Goal: Check status

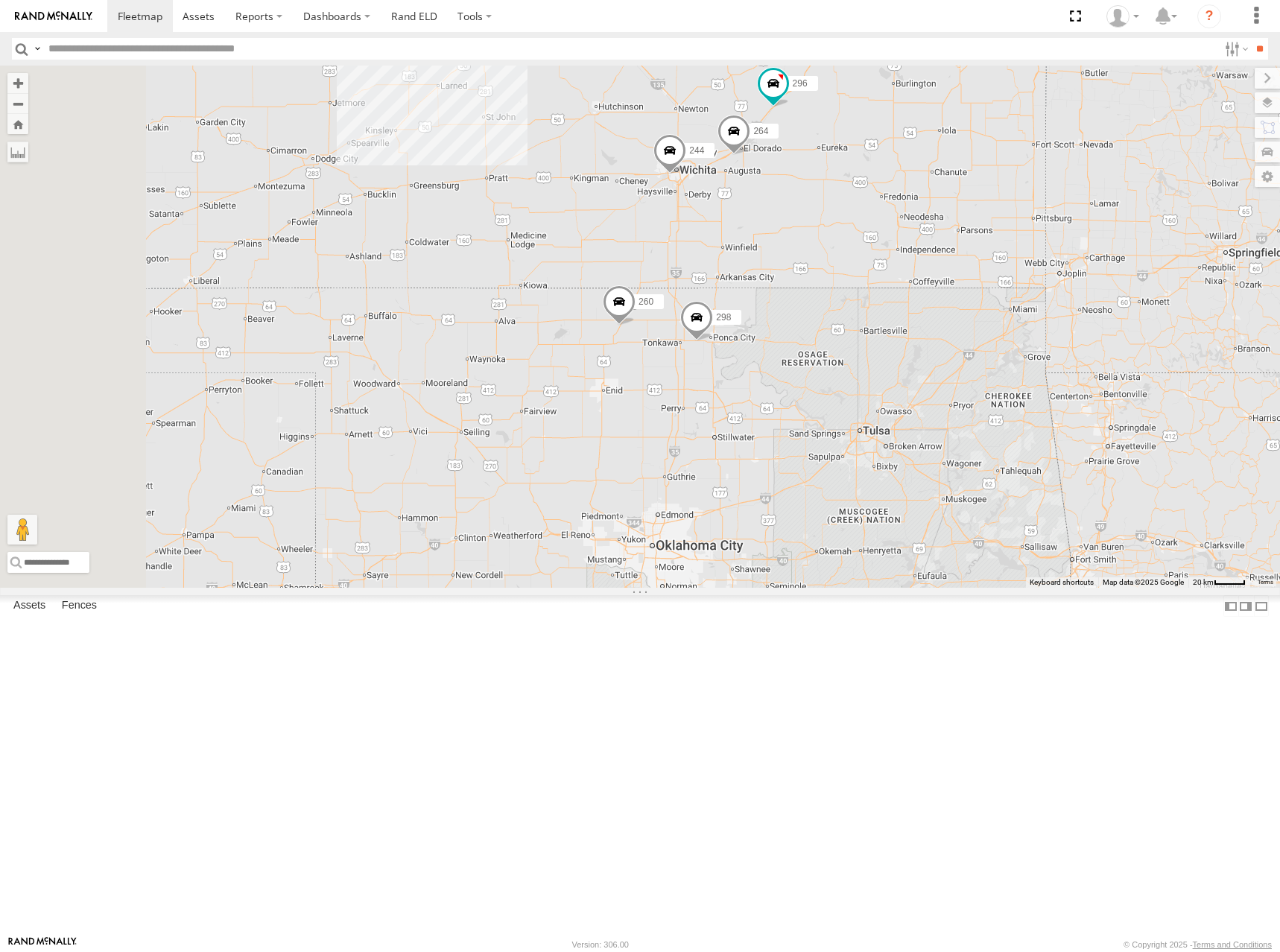
drag, startPoint x: 1053, startPoint y: 210, endPoint x: 1051, endPoint y: 243, distance: 33.1
click at [1052, 243] on div "244 298 232 296 264 260 3" at bounding box center [640, 326] width 1280 height 522
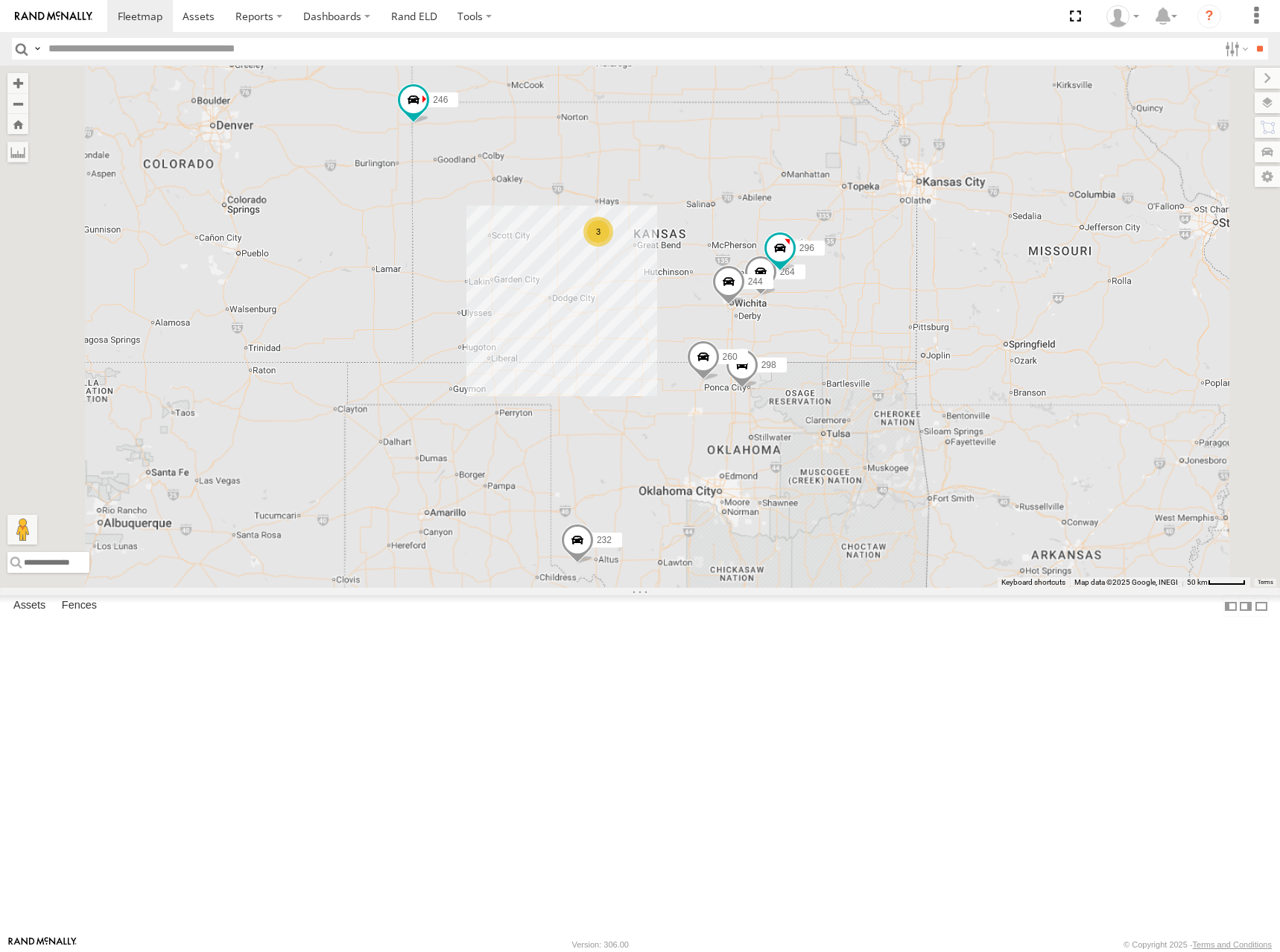
drag, startPoint x: 1048, startPoint y: 167, endPoint x: 996, endPoint y: 382, distance: 221.2
click at [996, 382] on div "244 298 232 296 264 260 246 3" at bounding box center [640, 326] width 1280 height 522
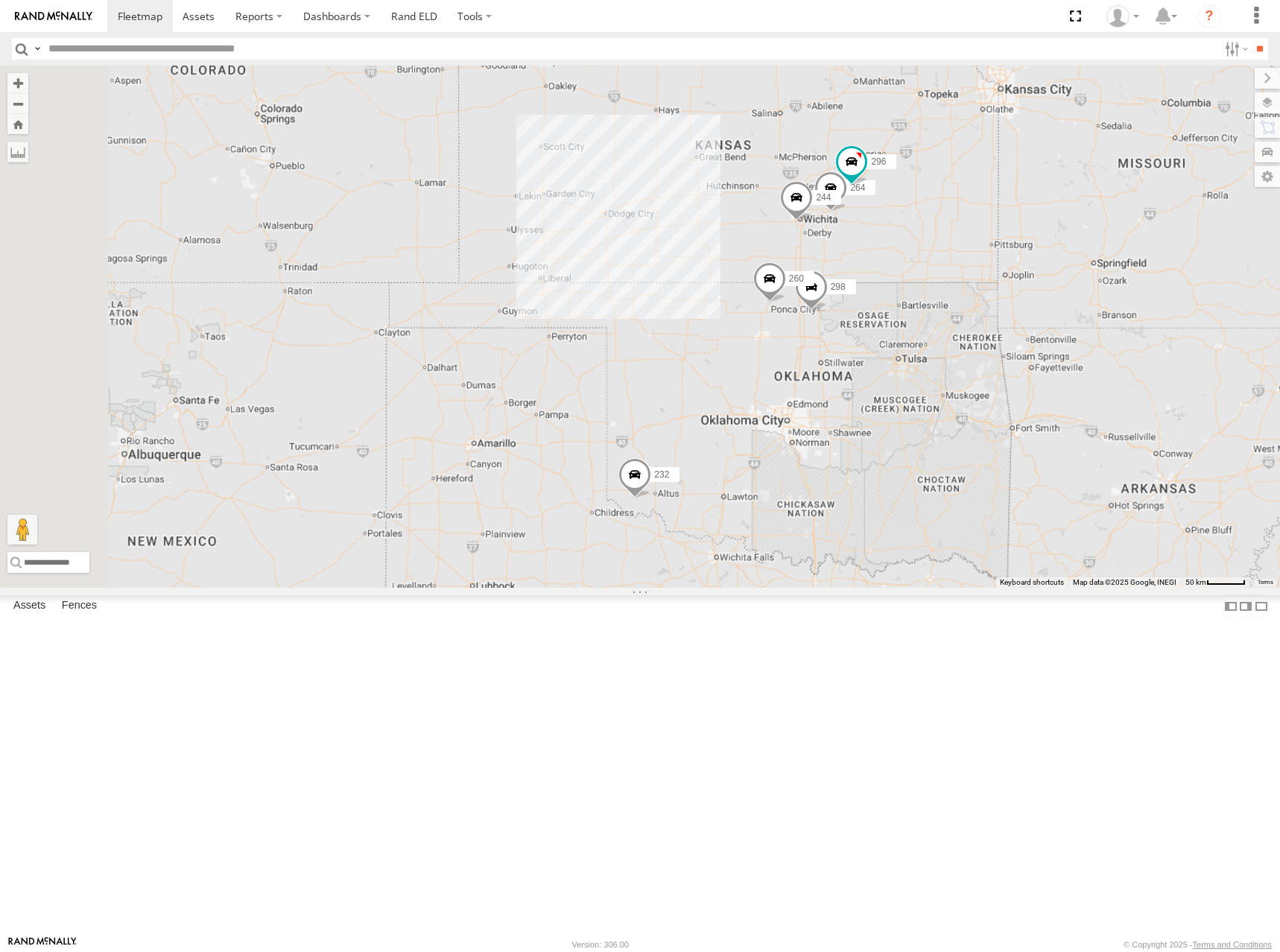
drag, startPoint x: 880, startPoint y: 358, endPoint x: 969, endPoint y: 190, distance: 190.1
click at [969, 190] on div "244 298 232 296 264 260 246 266" at bounding box center [640, 326] width 1280 height 522
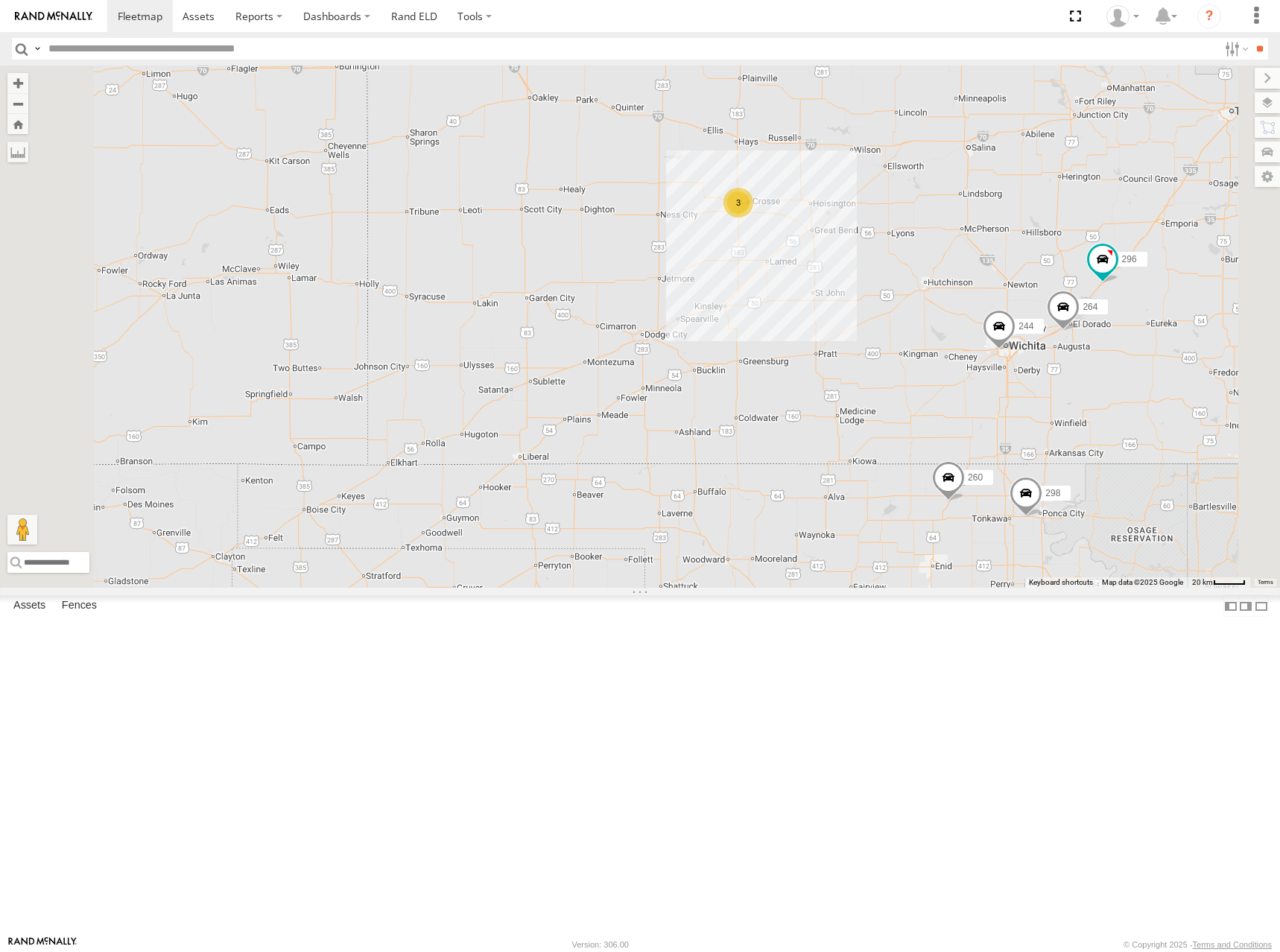
drag, startPoint x: 833, startPoint y: 240, endPoint x: 814, endPoint y: 225, distance: 24.2
click at [814, 225] on div "244 298 232 296 264 260 246 266 3" at bounding box center [640, 326] width 1280 height 522
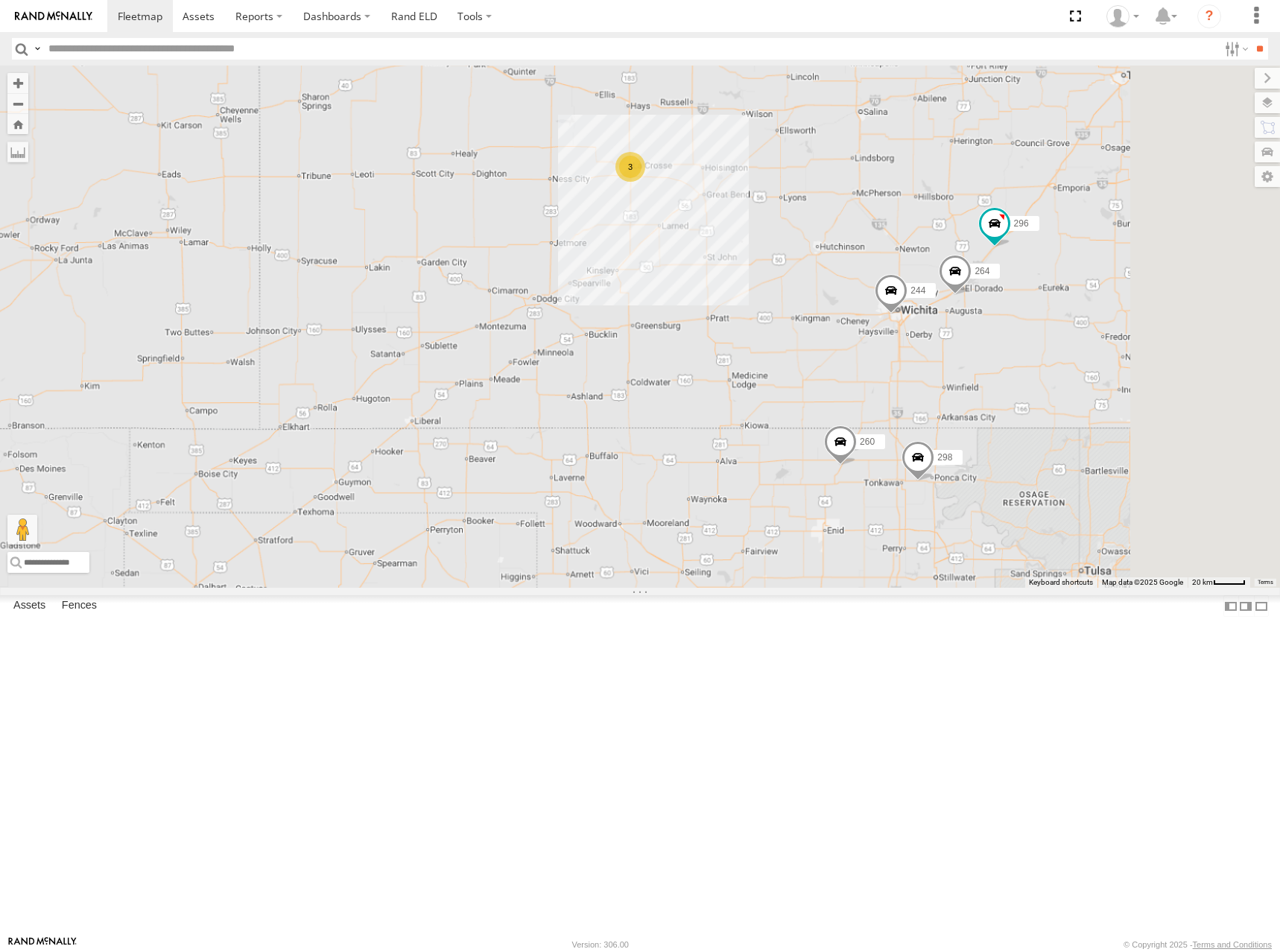
drag, startPoint x: 1076, startPoint y: 327, endPoint x: 860, endPoint y: 271, distance: 223.1
click at [860, 271] on div "244 298 232 296 264 260 246 266 3" at bounding box center [640, 326] width 1280 height 522
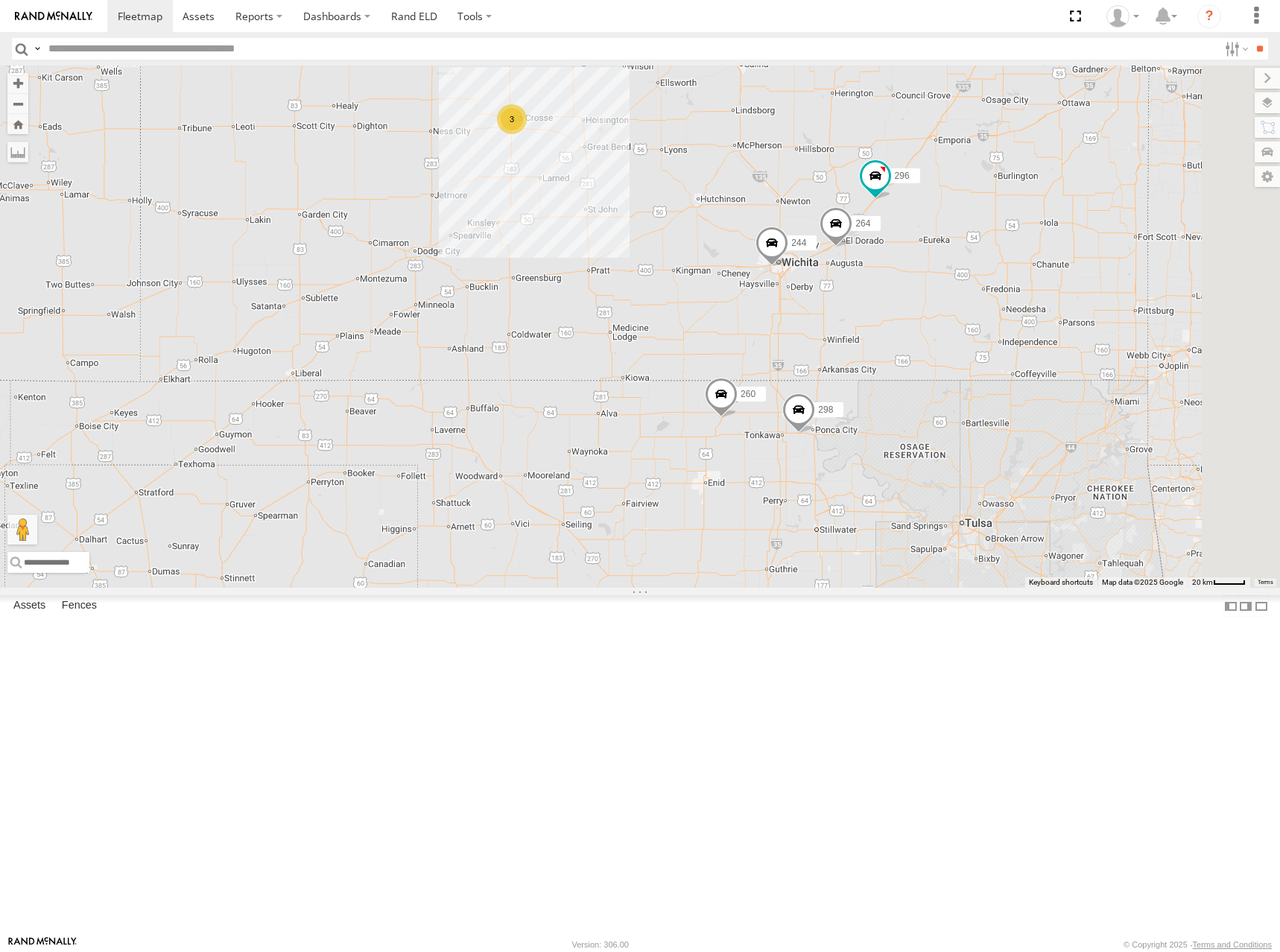
drag, startPoint x: 877, startPoint y: 382, endPoint x: 837, endPoint y: 306, distance: 85.9
click at [837, 306] on div "244 298 232 296 264 260 246 266 3" at bounding box center [640, 326] width 1280 height 522
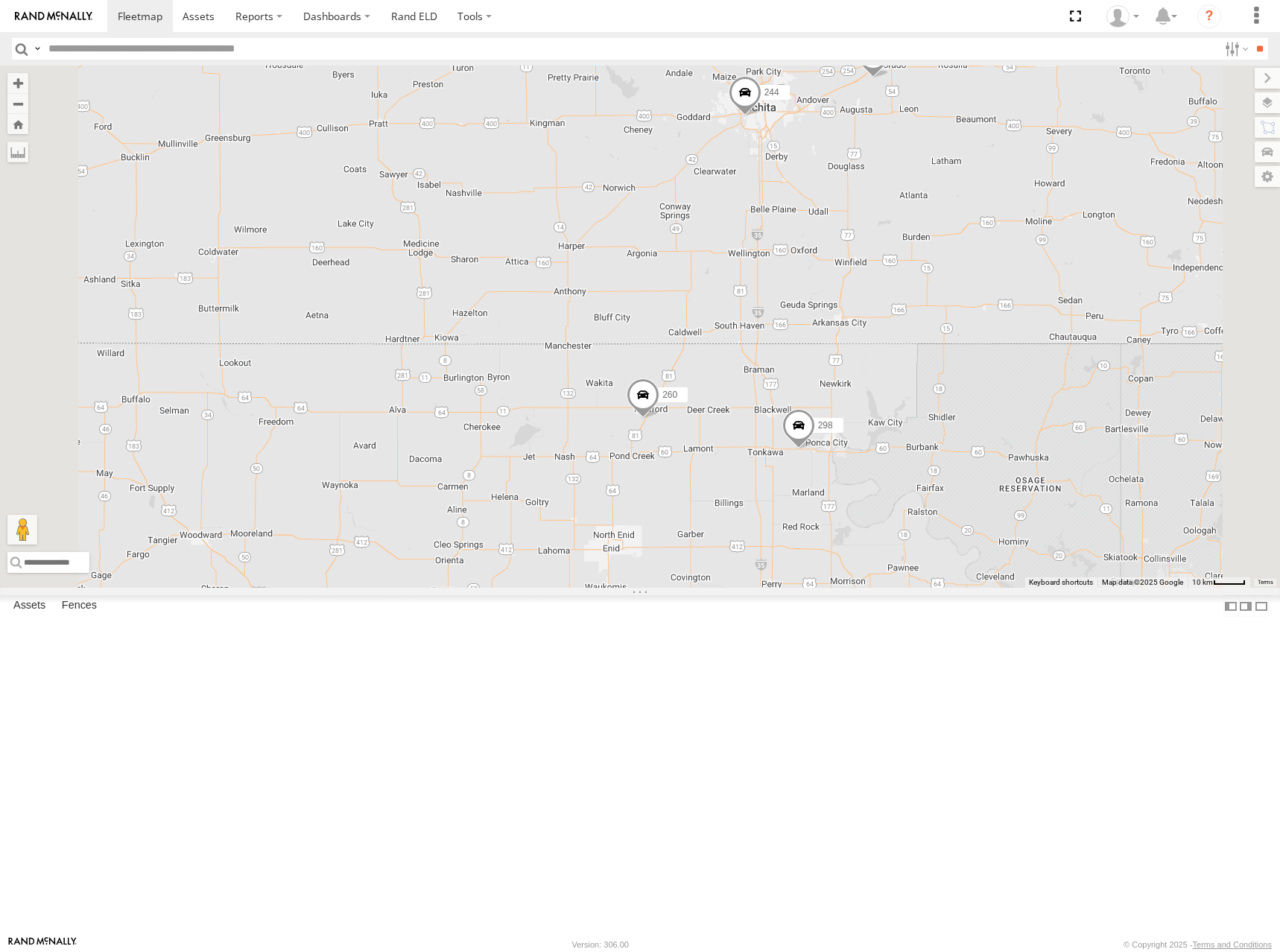
drag, startPoint x: 942, startPoint y: 464, endPoint x: 936, endPoint y: 455, distance: 10.8
click at [936, 455] on div "244 298 232 296 264 260 246 266" at bounding box center [640, 326] width 1280 height 522
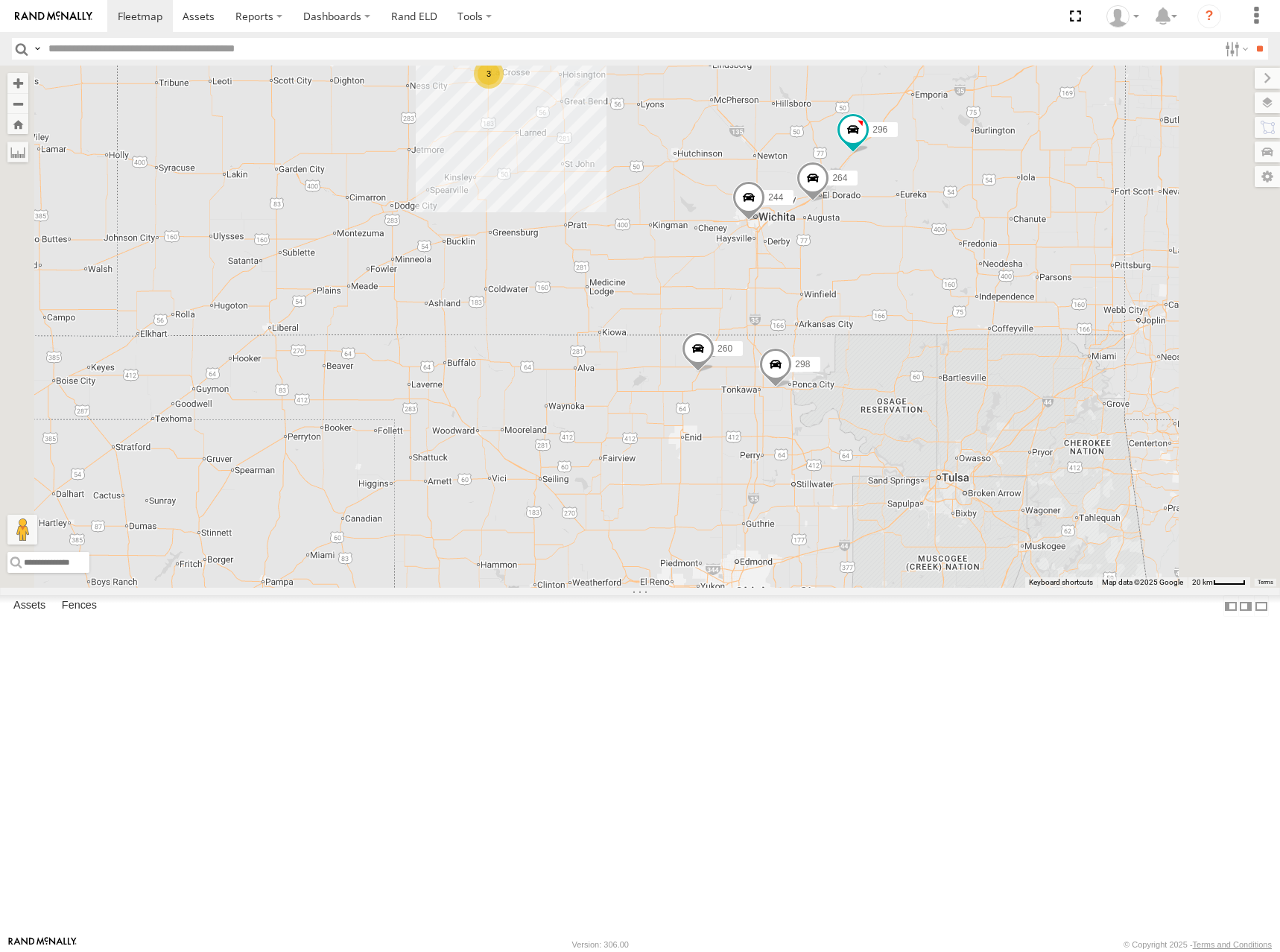
drag, startPoint x: 975, startPoint y: 447, endPoint x: 978, endPoint y: 476, distance: 29.2
click at [978, 476] on div "244 298 232 296 264 260 246 266 3" at bounding box center [640, 326] width 1280 height 522
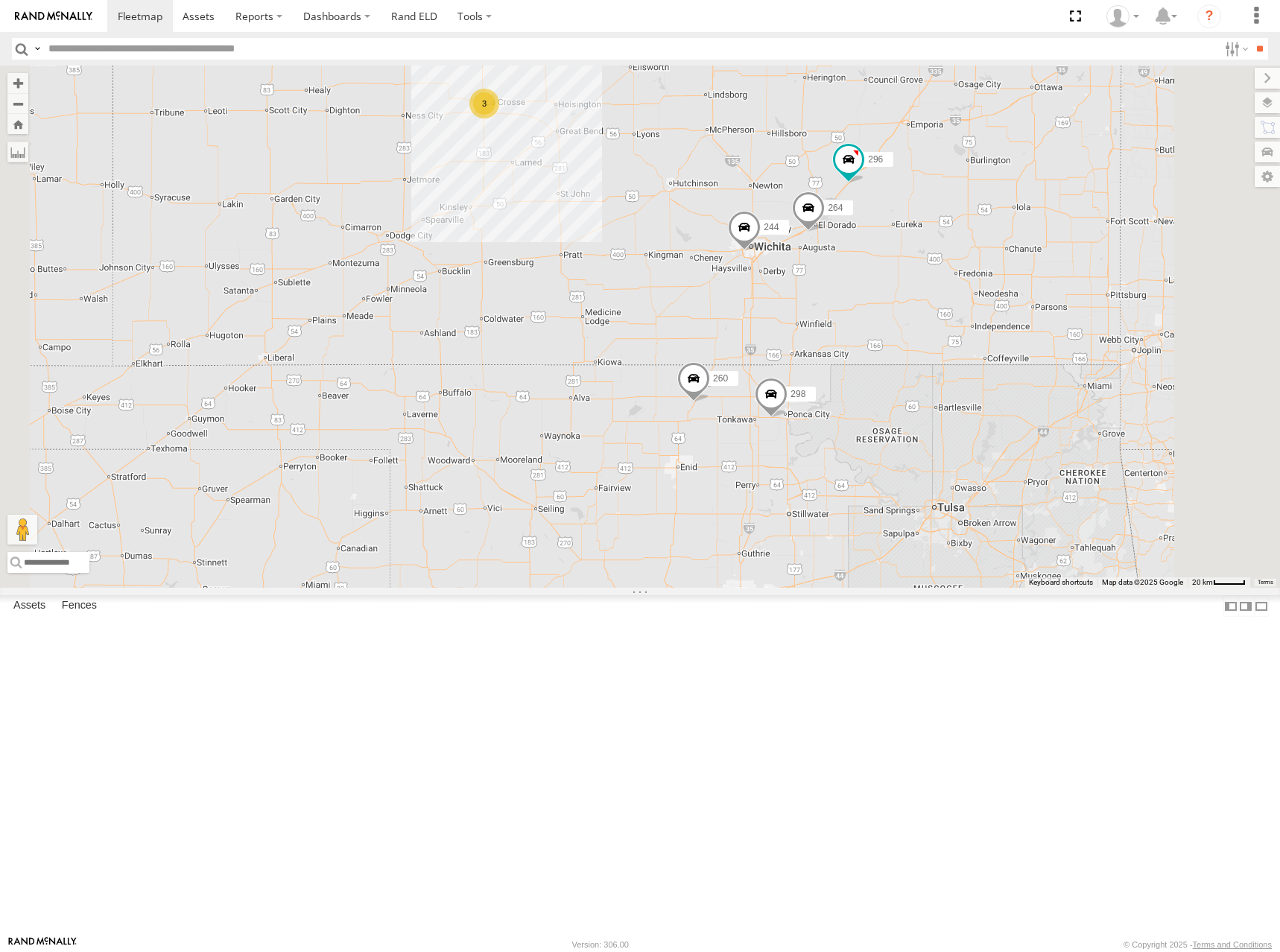
click at [1148, 423] on div "244 298 232 296 264 260 246 266 3" at bounding box center [640, 326] width 1280 height 522
click at [1127, 461] on div "244 298 232 296 264 260 246 266 3" at bounding box center [640, 326] width 1280 height 522
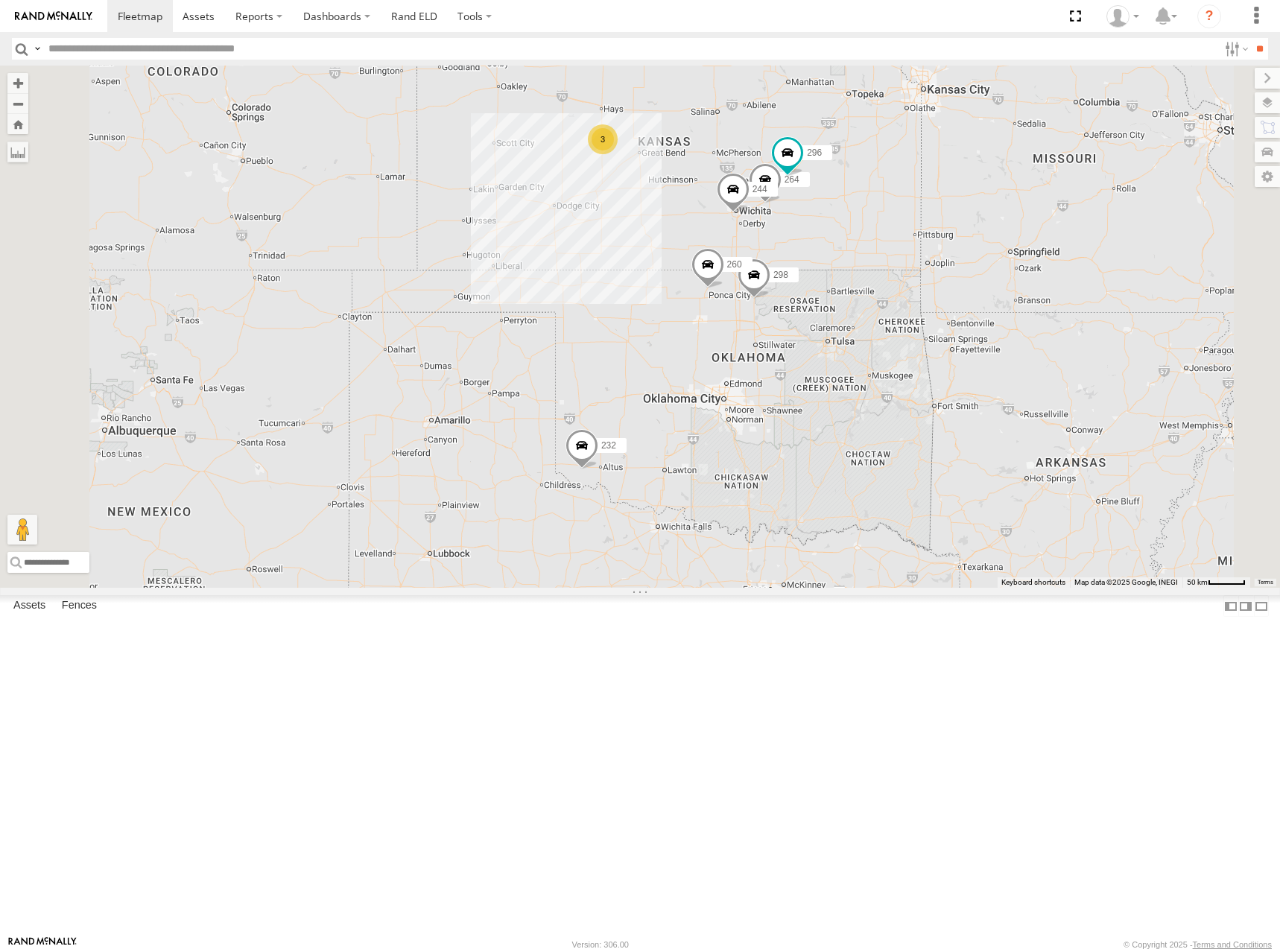
drag, startPoint x: 945, startPoint y: 155, endPoint x: 928, endPoint y: 259, distance: 105.4
click at [928, 259] on div "244 298 232 296 264 260 246 3" at bounding box center [640, 326] width 1280 height 522
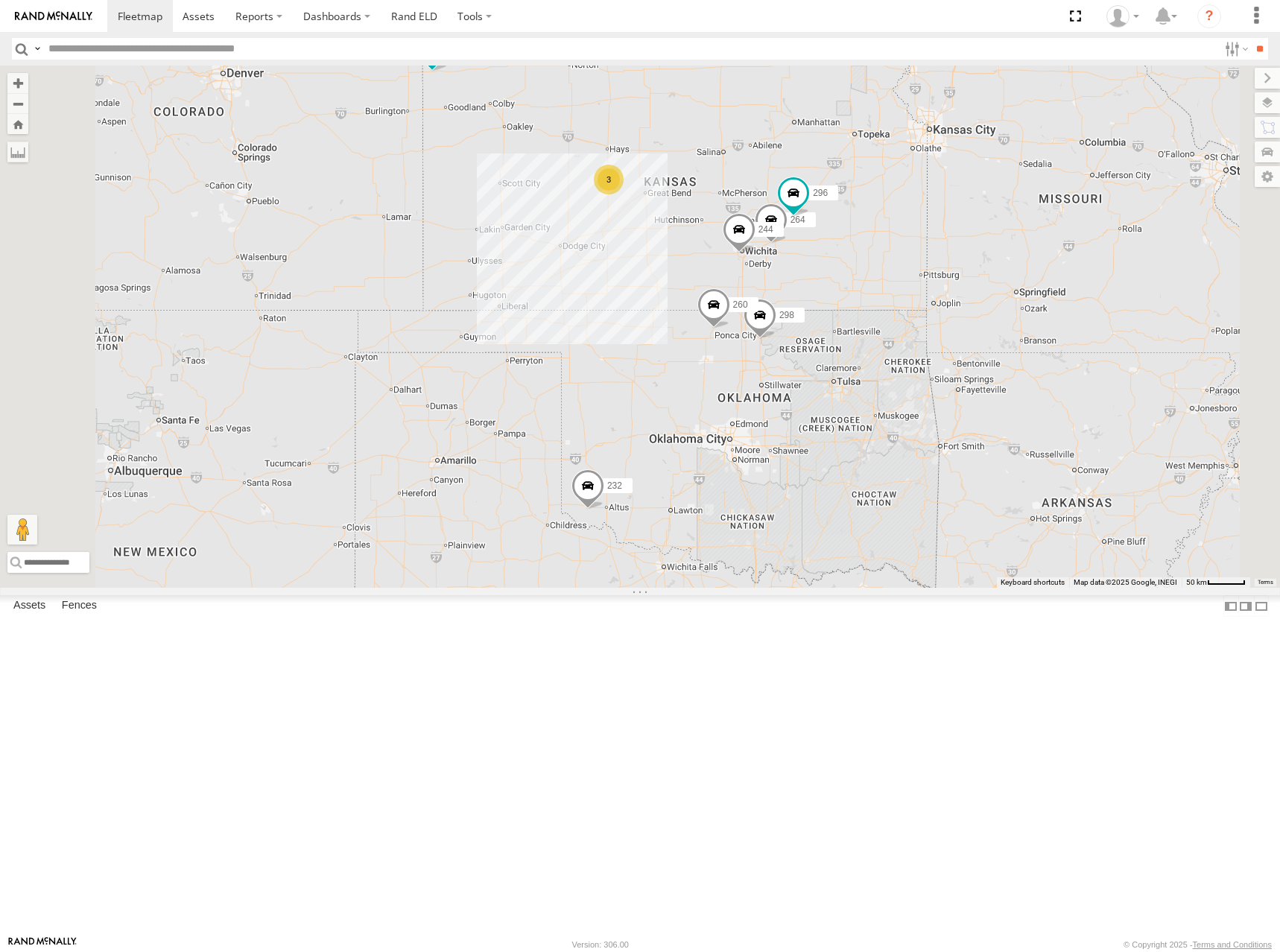
drag, startPoint x: 997, startPoint y: 225, endPoint x: 1006, endPoint y: 255, distance: 31.3
click at [1006, 255] on div "244 298 232 296 264 260 246 3 266" at bounding box center [640, 326] width 1280 height 522
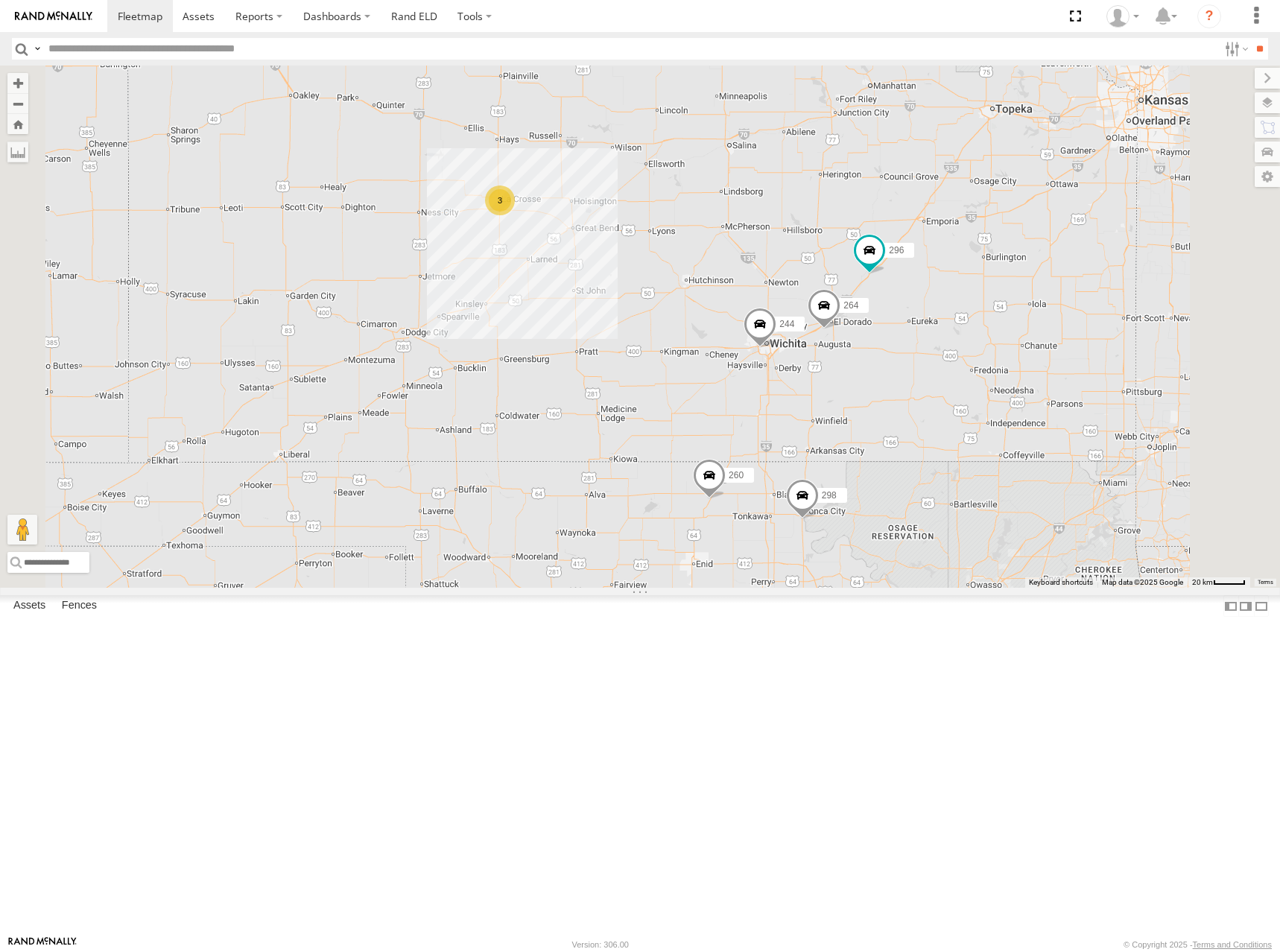
drag, startPoint x: 855, startPoint y: 258, endPoint x: 883, endPoint y: 252, distance: 28.6
click at [883, 252] on div "244 298 232 296 264 260 246 266 3" at bounding box center [640, 326] width 1280 height 522
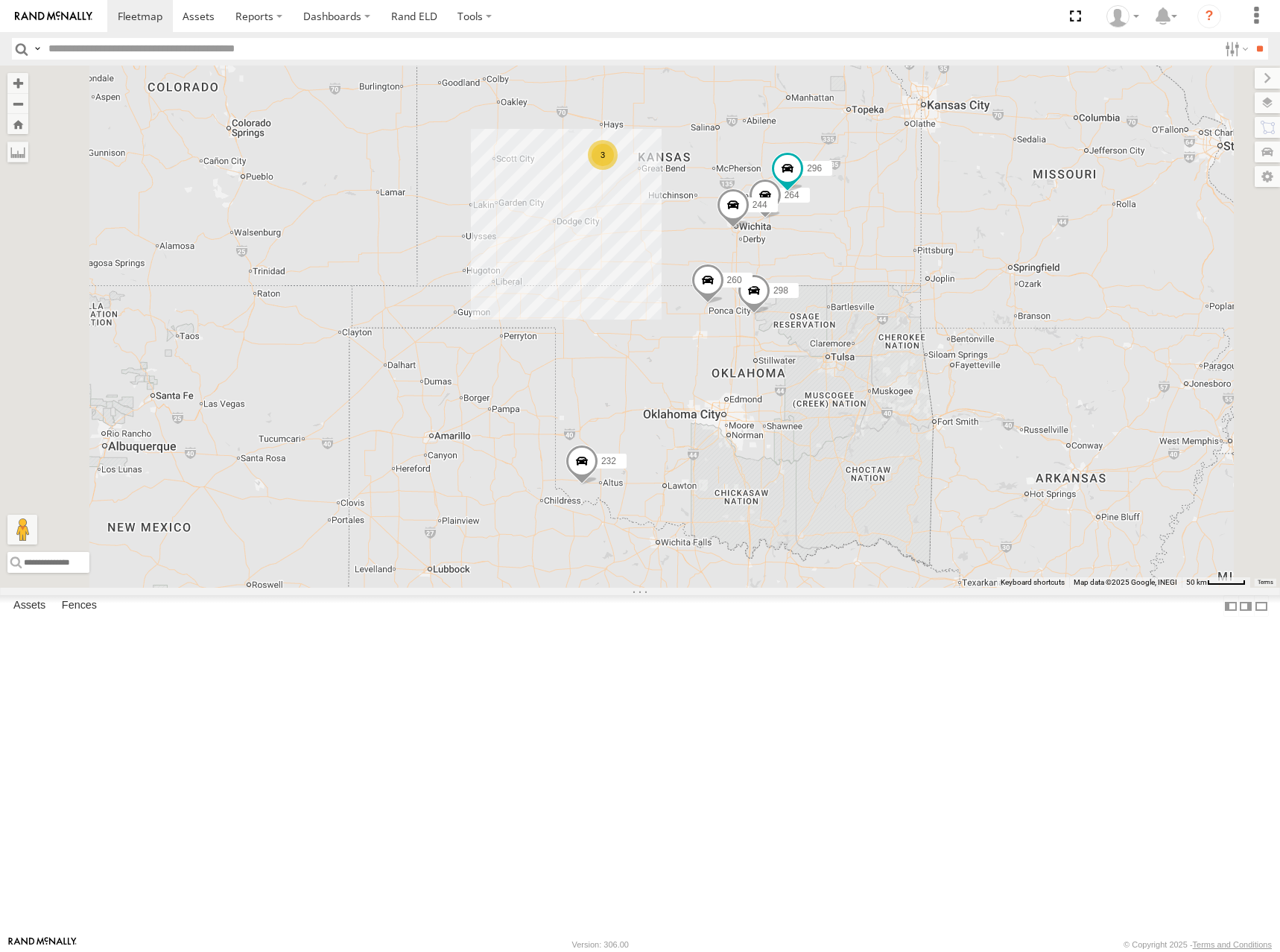
drag, startPoint x: 880, startPoint y: 209, endPoint x: 881, endPoint y: 229, distance: 20.0
click at [881, 229] on div "244 298 232 296 264 260 246 266 3" at bounding box center [640, 326] width 1280 height 522
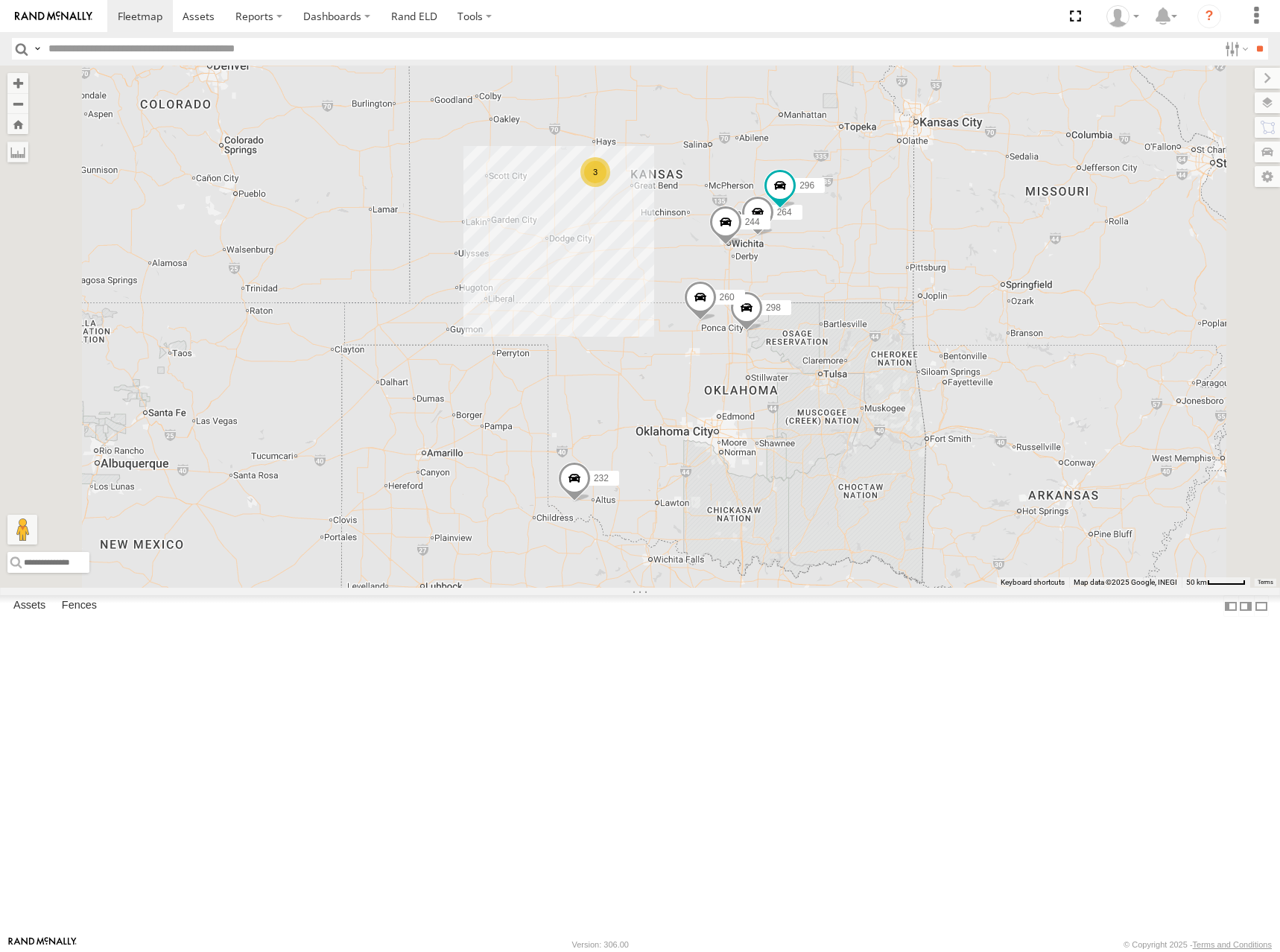
drag, startPoint x: 993, startPoint y: 217, endPoint x: 984, endPoint y: 232, distance: 17.5
click at [984, 232] on div "244 298 232 296 264 260 246 266 3" at bounding box center [640, 326] width 1280 height 522
drag, startPoint x: 945, startPoint y: 212, endPoint x: 940, endPoint y: 222, distance: 11.2
click at [940, 222] on div "244 298 232 296 264 260 246 266 3" at bounding box center [640, 326] width 1280 height 522
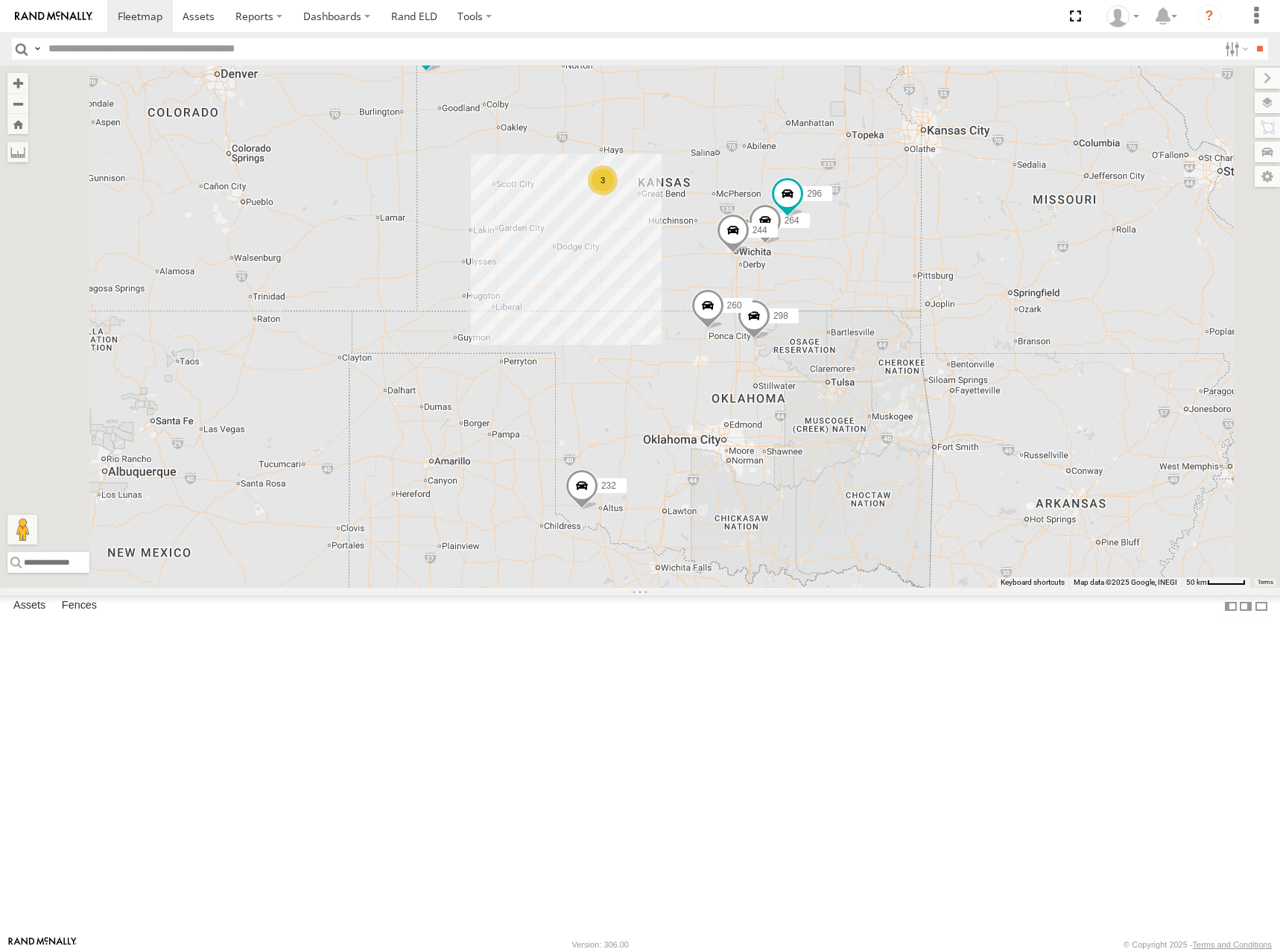
drag, startPoint x: 936, startPoint y: 264, endPoint x: 949, endPoint y: 262, distance: 13.2
click at [949, 262] on div "244 298 232 296 264 260 246 266 3" at bounding box center [640, 326] width 1280 height 522
drag, startPoint x: 958, startPoint y: 246, endPoint x: 972, endPoint y: 246, distance: 14.0
click at [972, 246] on div "244 298 232 296 264 260 246 266 3" at bounding box center [640, 326] width 1280 height 522
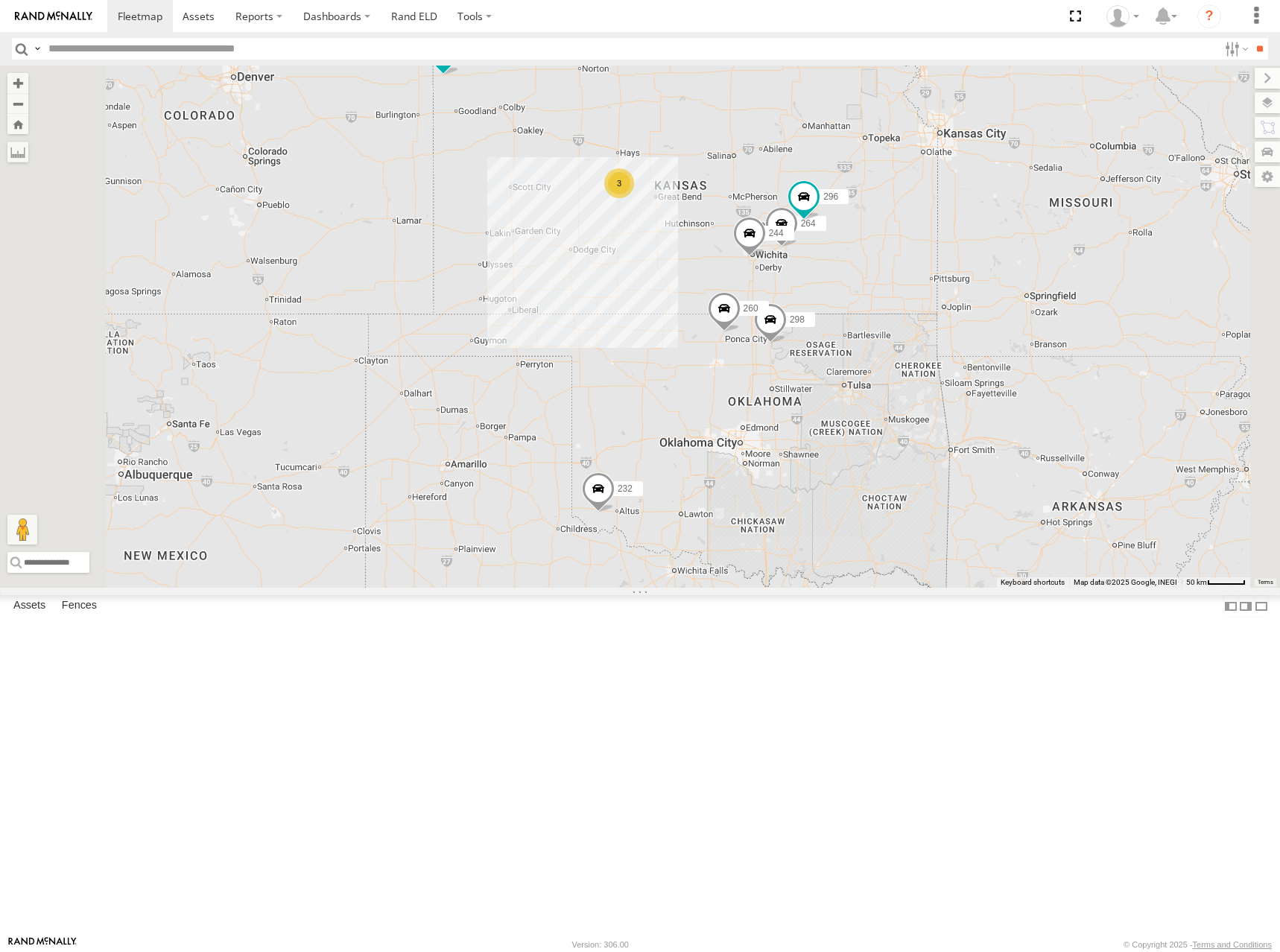
click at [1010, 274] on div "244 298 232 296 264 260 246 266 3" at bounding box center [640, 326] width 1280 height 522
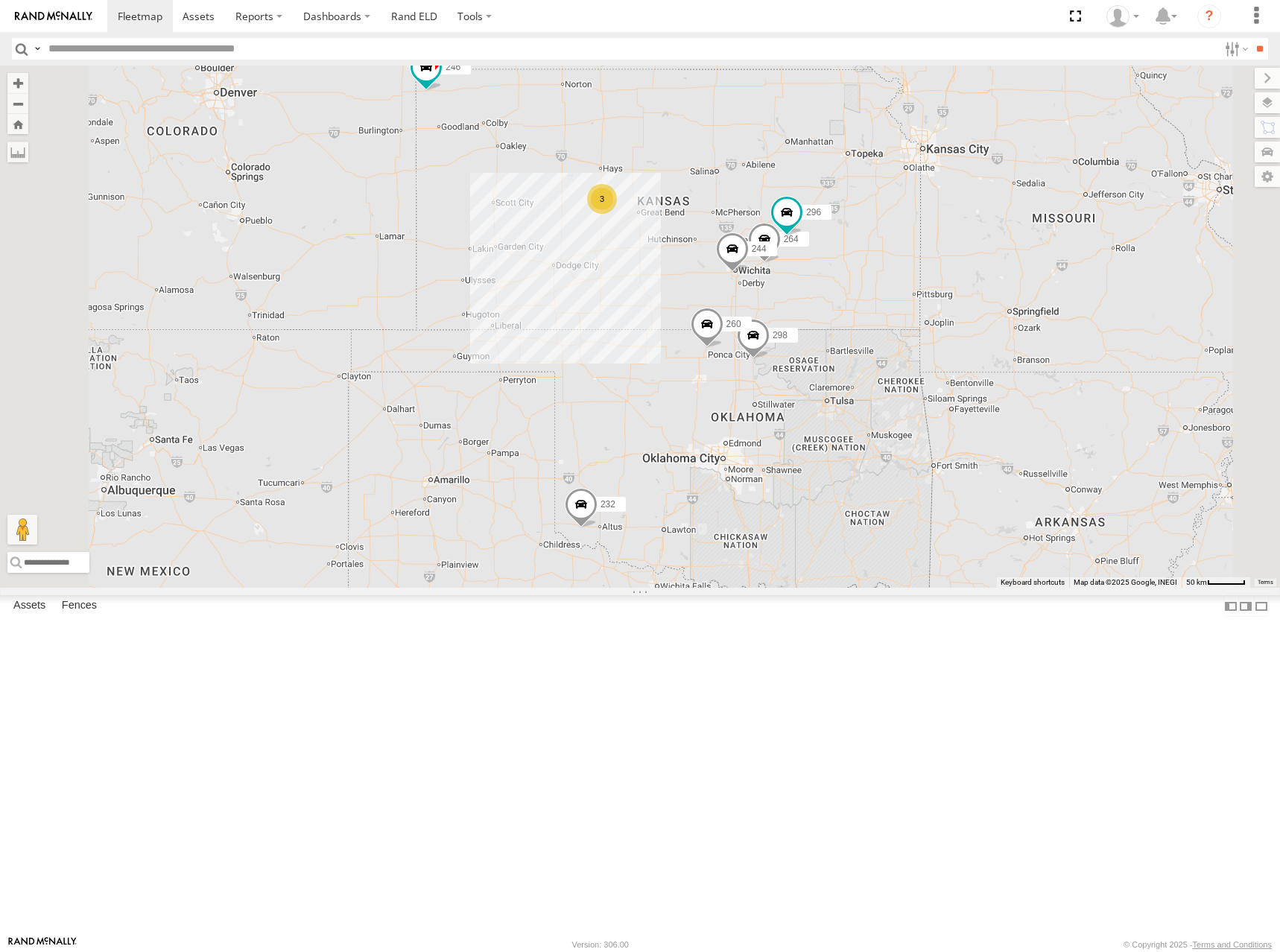
drag, startPoint x: 933, startPoint y: 270, endPoint x: 914, endPoint y: 290, distance: 27.6
click at [914, 290] on div "244 298 232 296 264 260 246 266 3" at bounding box center [640, 326] width 1280 height 522
drag, startPoint x: 952, startPoint y: 287, endPoint x: 957, endPoint y: 294, distance: 8.6
click at [957, 294] on div "244 298 232 296 264 260 246 266 3" at bounding box center [640, 326] width 1280 height 522
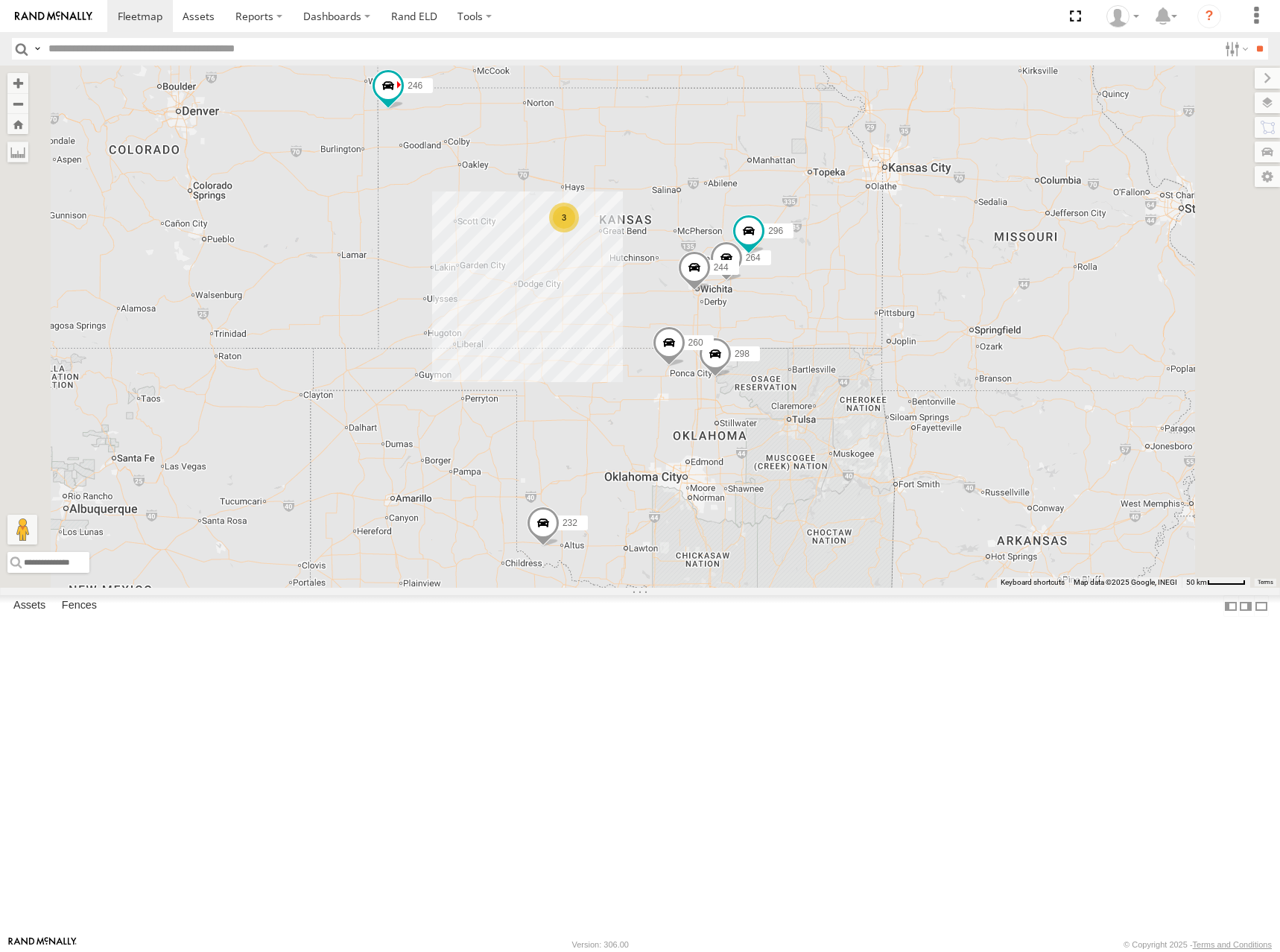
drag, startPoint x: 894, startPoint y: 313, endPoint x: 855, endPoint y: 319, distance: 39.5
click at [855, 319] on div "244 298 232 296 264 260 246 266 3" at bounding box center [640, 326] width 1280 height 522
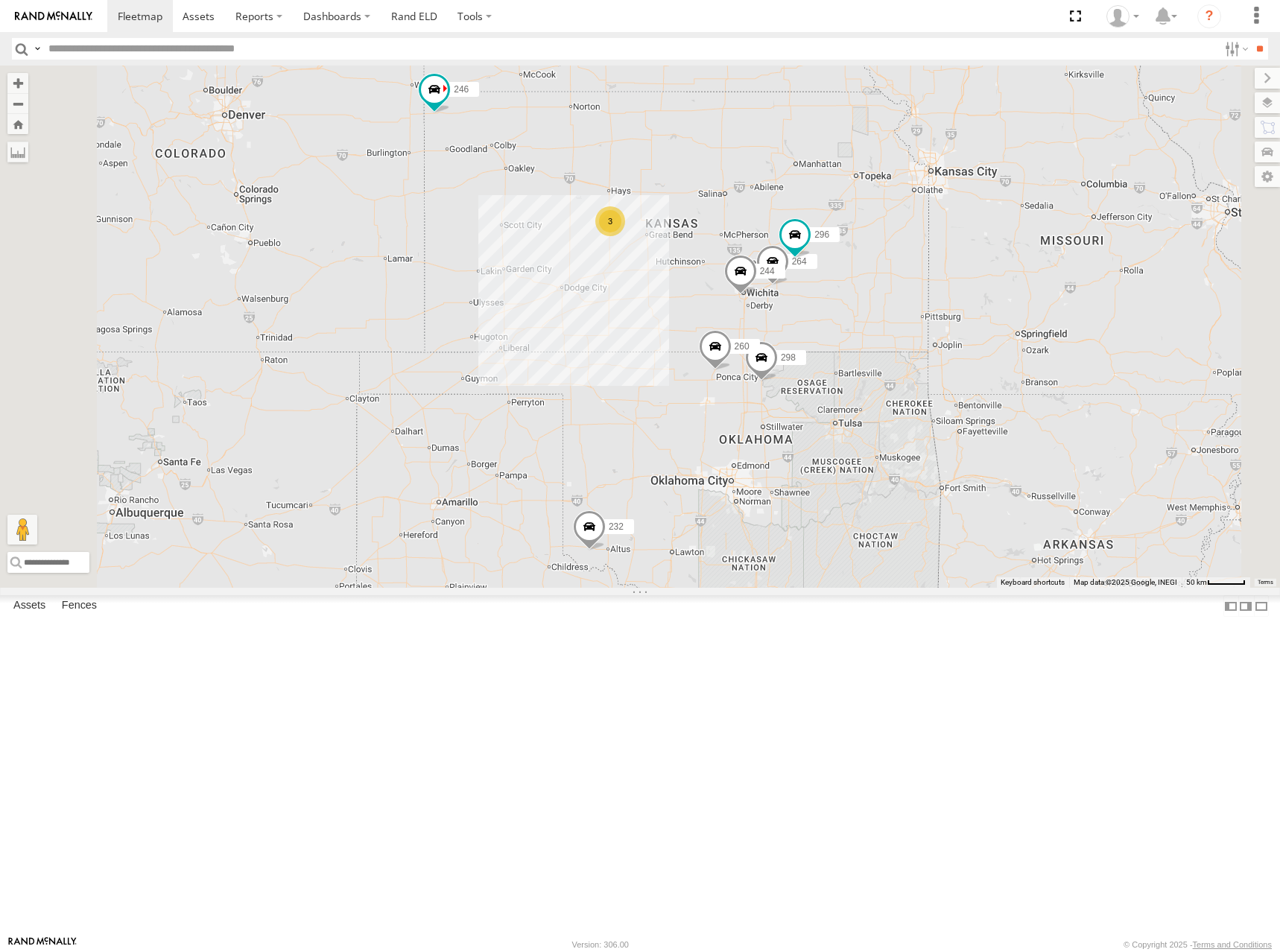
drag, startPoint x: 903, startPoint y: 285, endPoint x: 952, endPoint y: 287, distance: 49.0
click at [952, 287] on div "244 298 232 296 264 260 246 266 3" at bounding box center [640, 326] width 1280 height 522
click at [951, 313] on div "244 298 232 296 264 260 246 266 3" at bounding box center [640, 326] width 1280 height 522
drag, startPoint x: 992, startPoint y: 279, endPoint x: 1005, endPoint y: 268, distance: 17.0
click at [992, 278] on div "244 298 232 296 264 260 246 266 3" at bounding box center [640, 326] width 1280 height 522
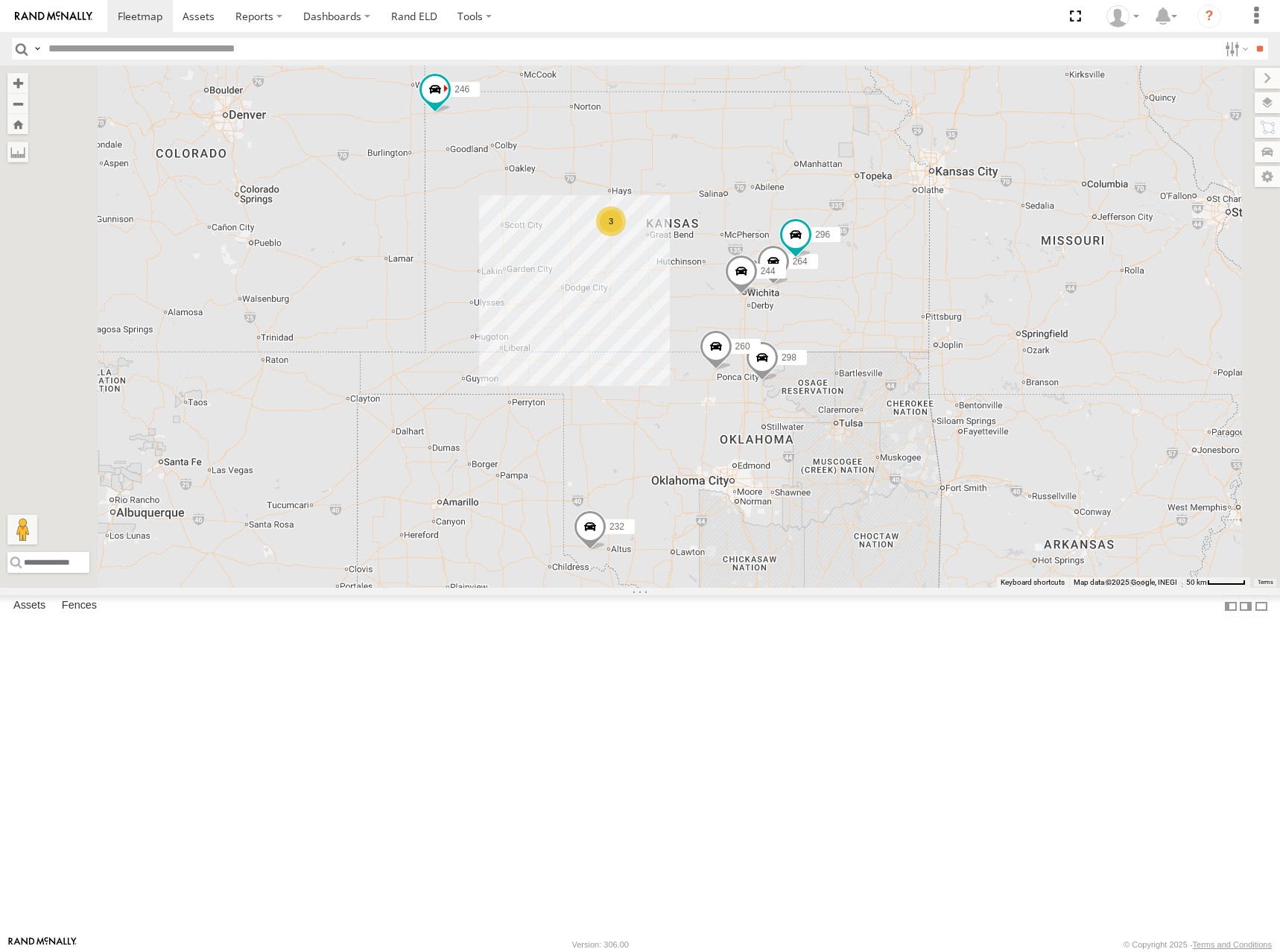
click at [975, 291] on div "244 298 232 296 264 260 246 266 3" at bounding box center [640, 326] width 1280 height 522
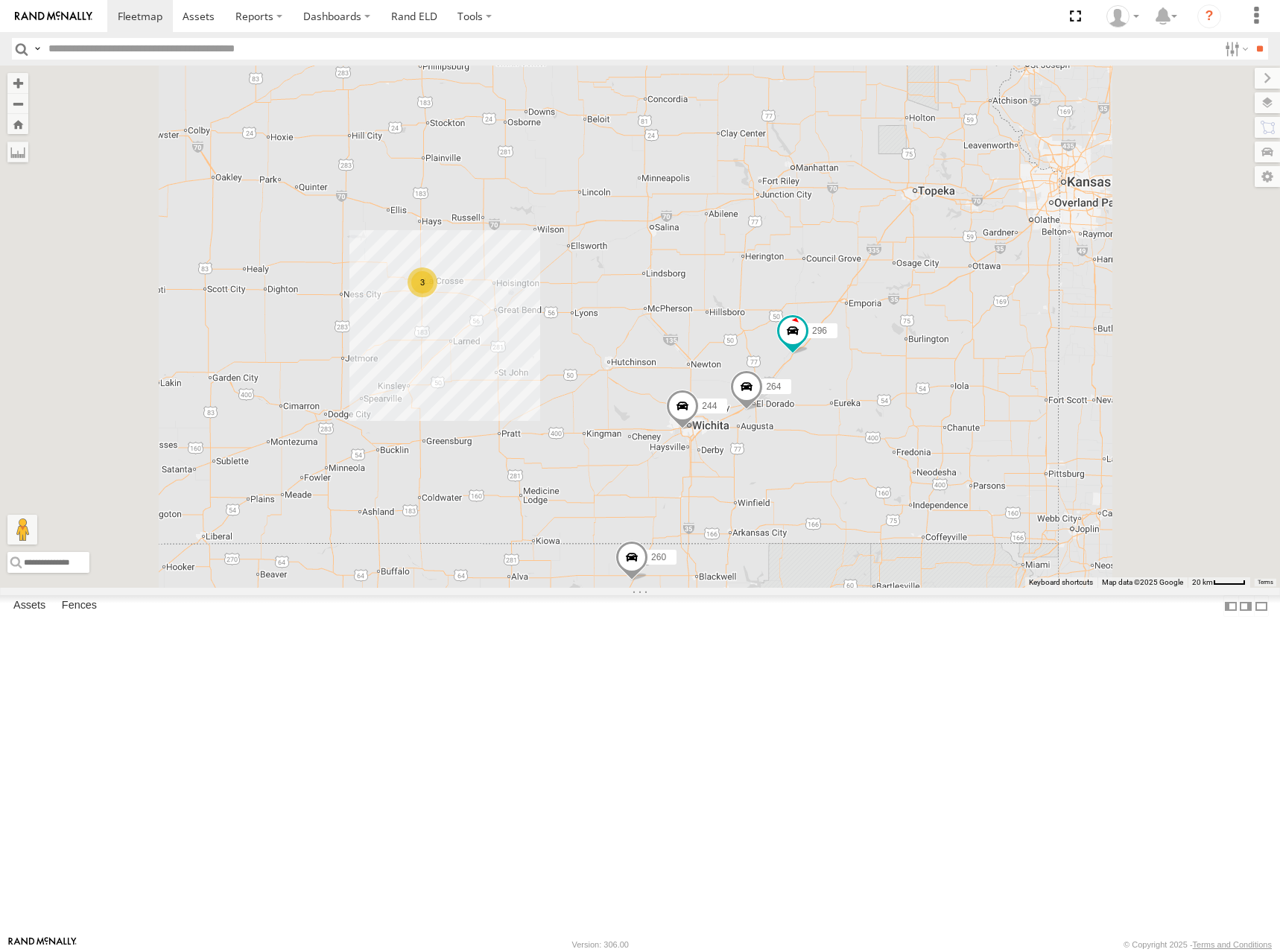
drag, startPoint x: 1087, startPoint y: 429, endPoint x: 1057, endPoint y: 410, distance: 35.5
click at [1057, 410] on div "244 246 298 232 296 264 266 260 3" at bounding box center [640, 326] width 1280 height 522
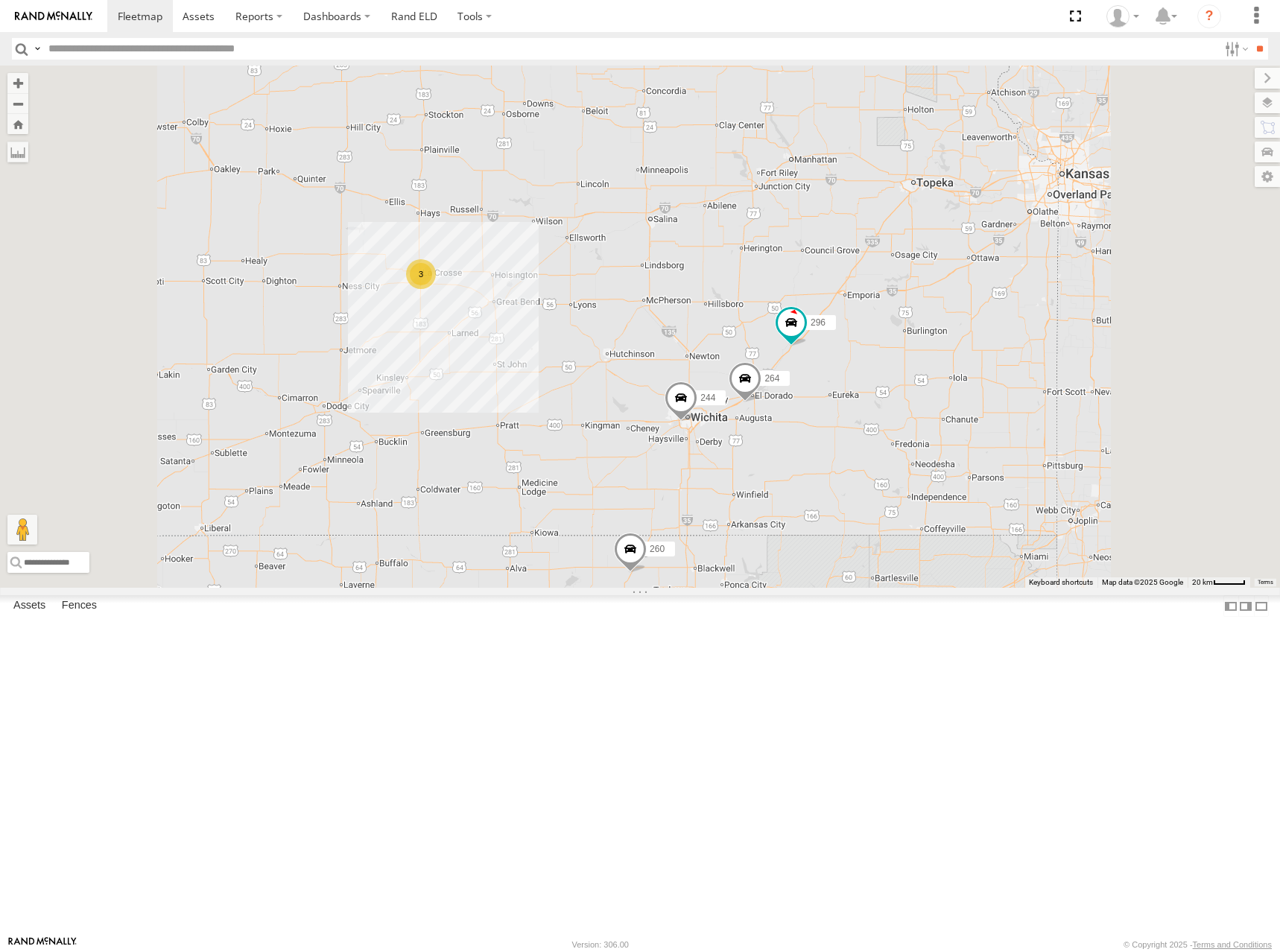
drag, startPoint x: 1039, startPoint y: 395, endPoint x: 1039, endPoint y: 387, distance: 8.0
click at [1039, 387] on div "244 246 298 232 296 264 266 260 3" at bounding box center [640, 326] width 1280 height 522
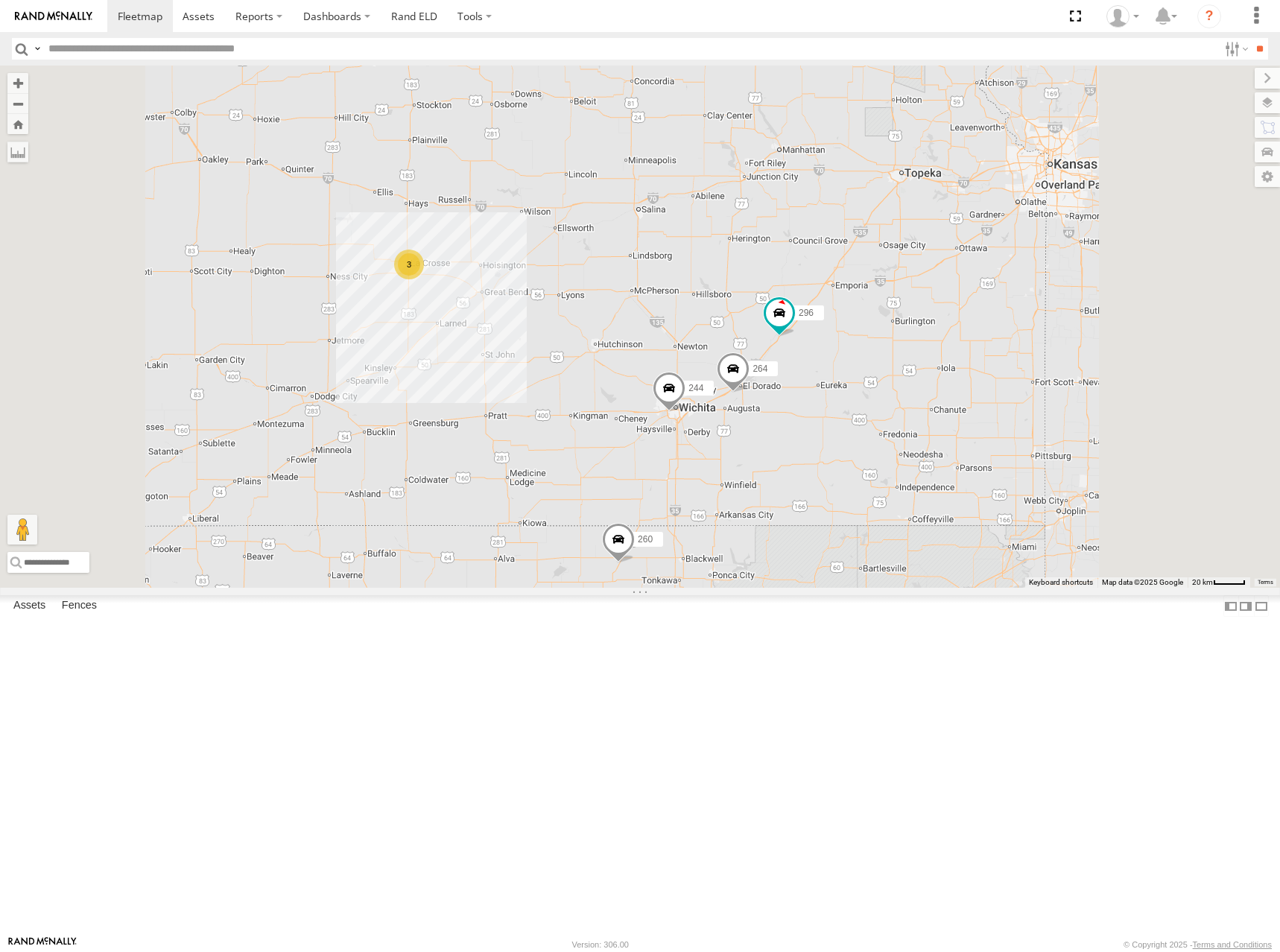
drag, startPoint x: 1040, startPoint y: 433, endPoint x: 1021, endPoint y: 419, distance: 23.6
click at [1021, 419] on div "244 246 298 232 296 264 266 260 3" at bounding box center [640, 326] width 1280 height 522
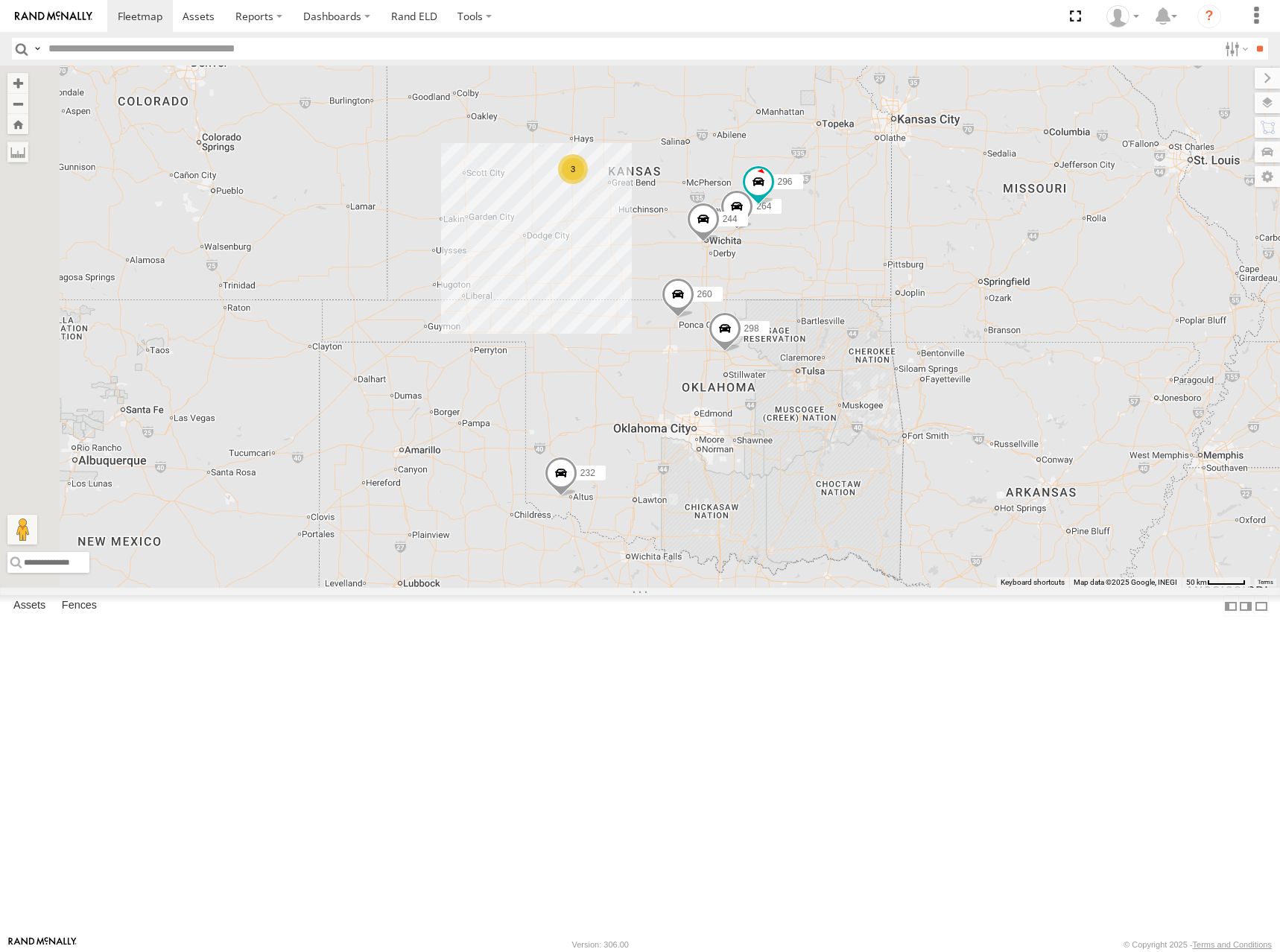
drag, startPoint x: 685, startPoint y: 267, endPoint x: 834, endPoint y: 290, distance: 150.8
click at [834, 290] on div "244 298 296 264 260 246 3 232 266" at bounding box center [640, 326] width 1280 height 522
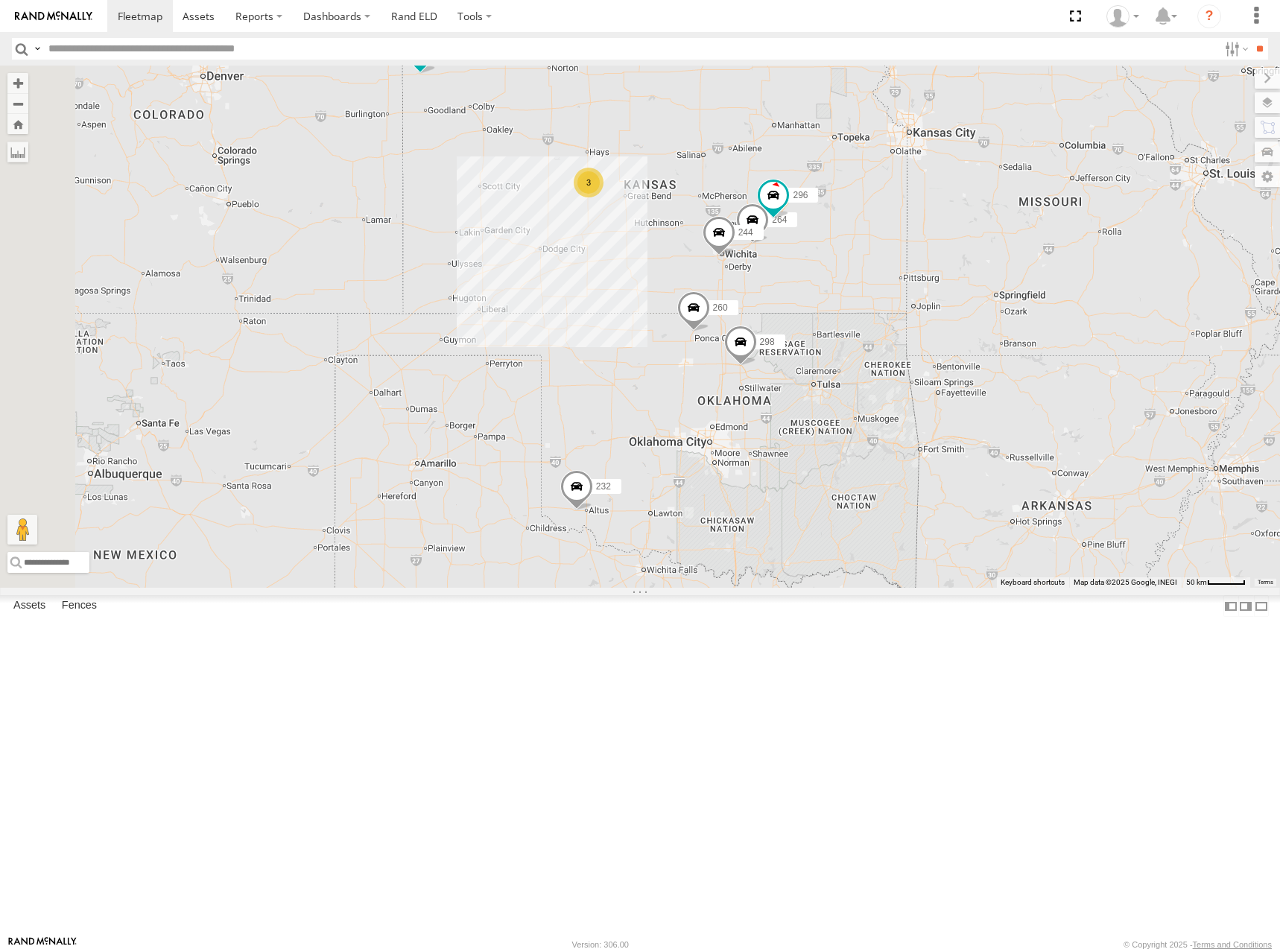
drag, startPoint x: 929, startPoint y: 276, endPoint x: 945, endPoint y: 274, distance: 16.1
click at [945, 274] on div "244 298 296 264 260 246 3 232 266" at bounding box center [640, 326] width 1280 height 522
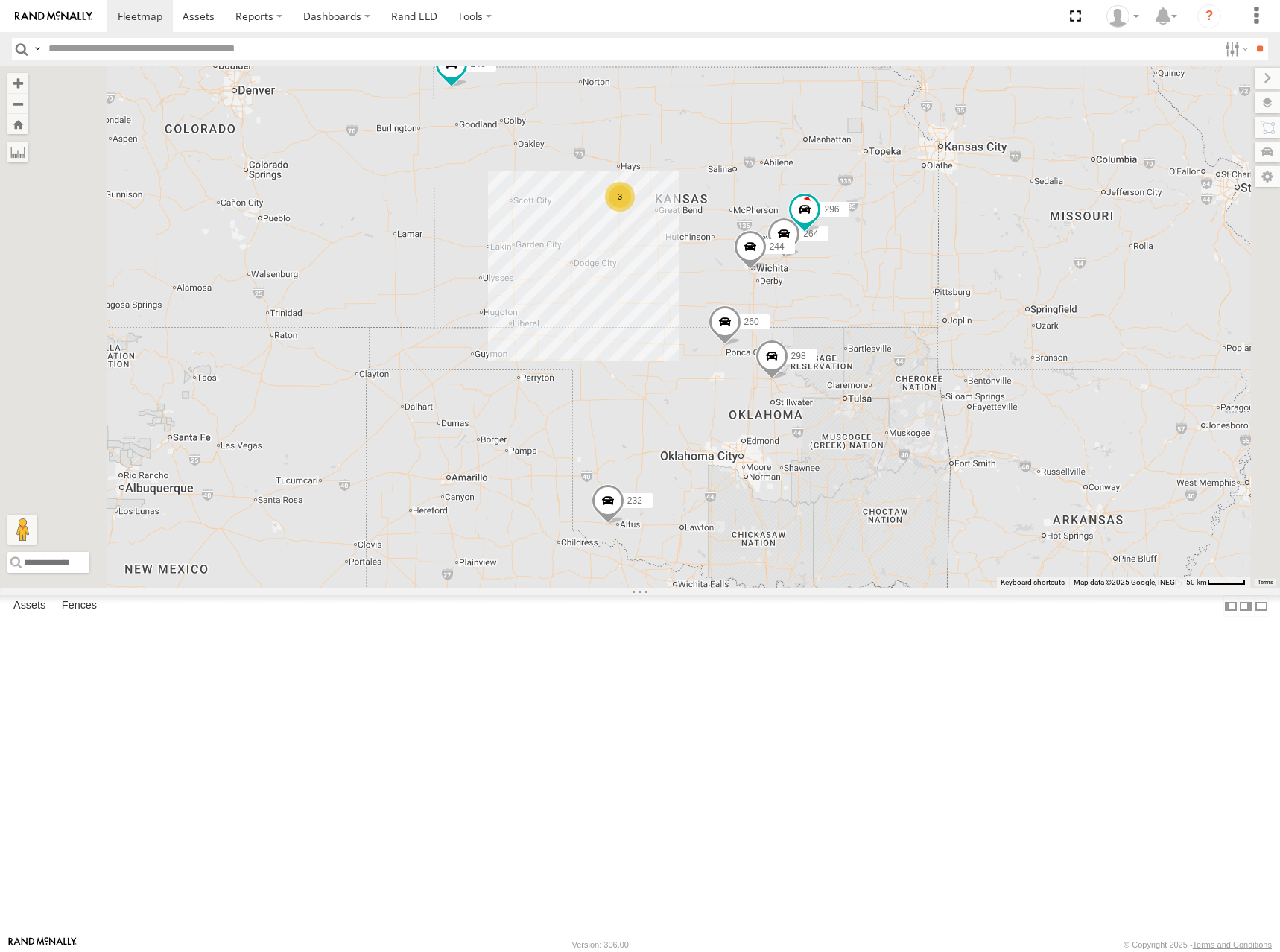
click at [905, 276] on div "244 298 296 264 260 246 232 266 3" at bounding box center [640, 326] width 1280 height 522
click at [981, 274] on div "244 298 296 264 260 246 232 266 3" at bounding box center [640, 326] width 1280 height 522
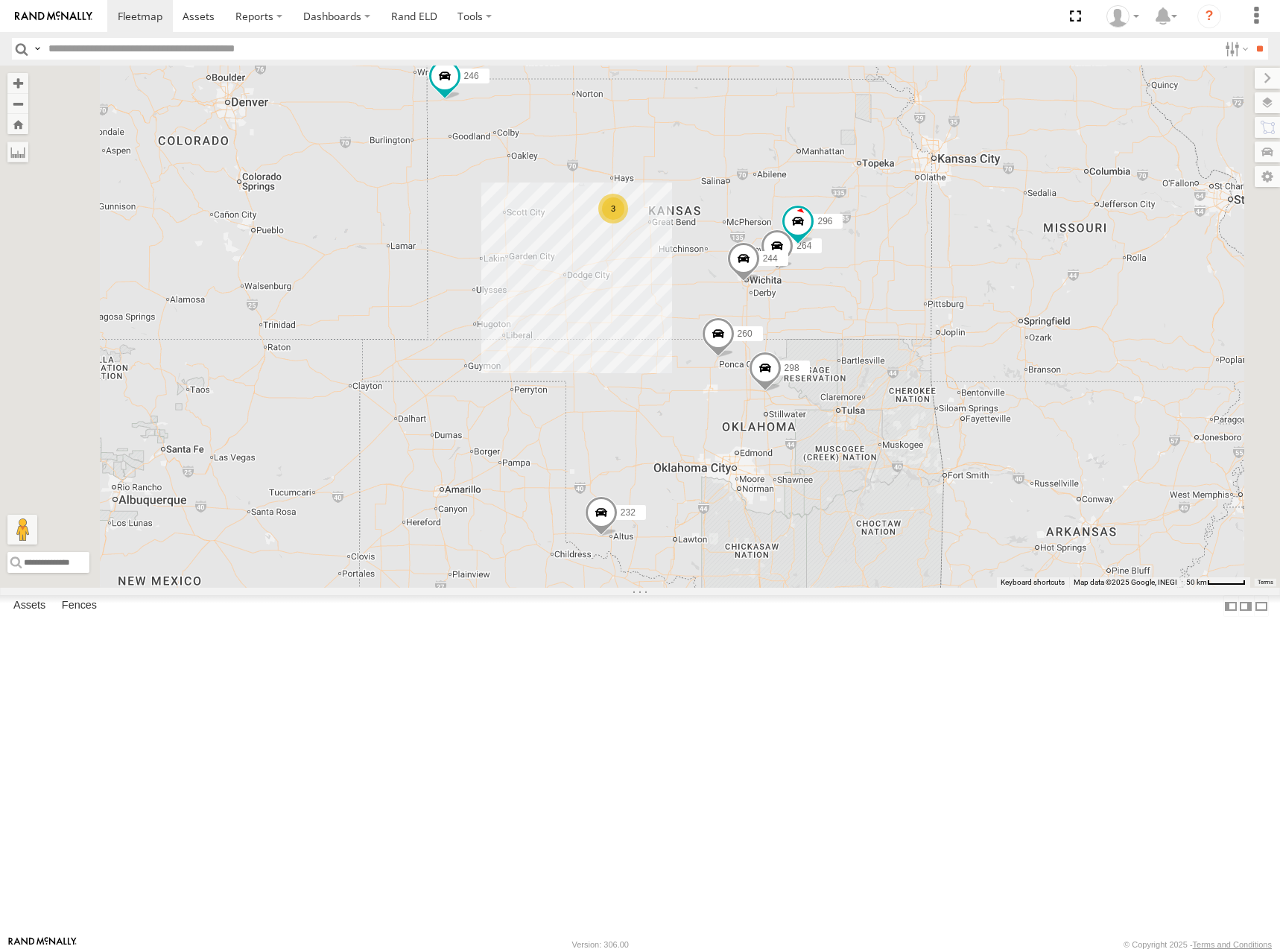
drag, startPoint x: 969, startPoint y: 264, endPoint x: 963, endPoint y: 279, distance: 16.2
click at [963, 279] on div "244 298 296 264 260 246 232 266 3" at bounding box center [640, 326] width 1280 height 522
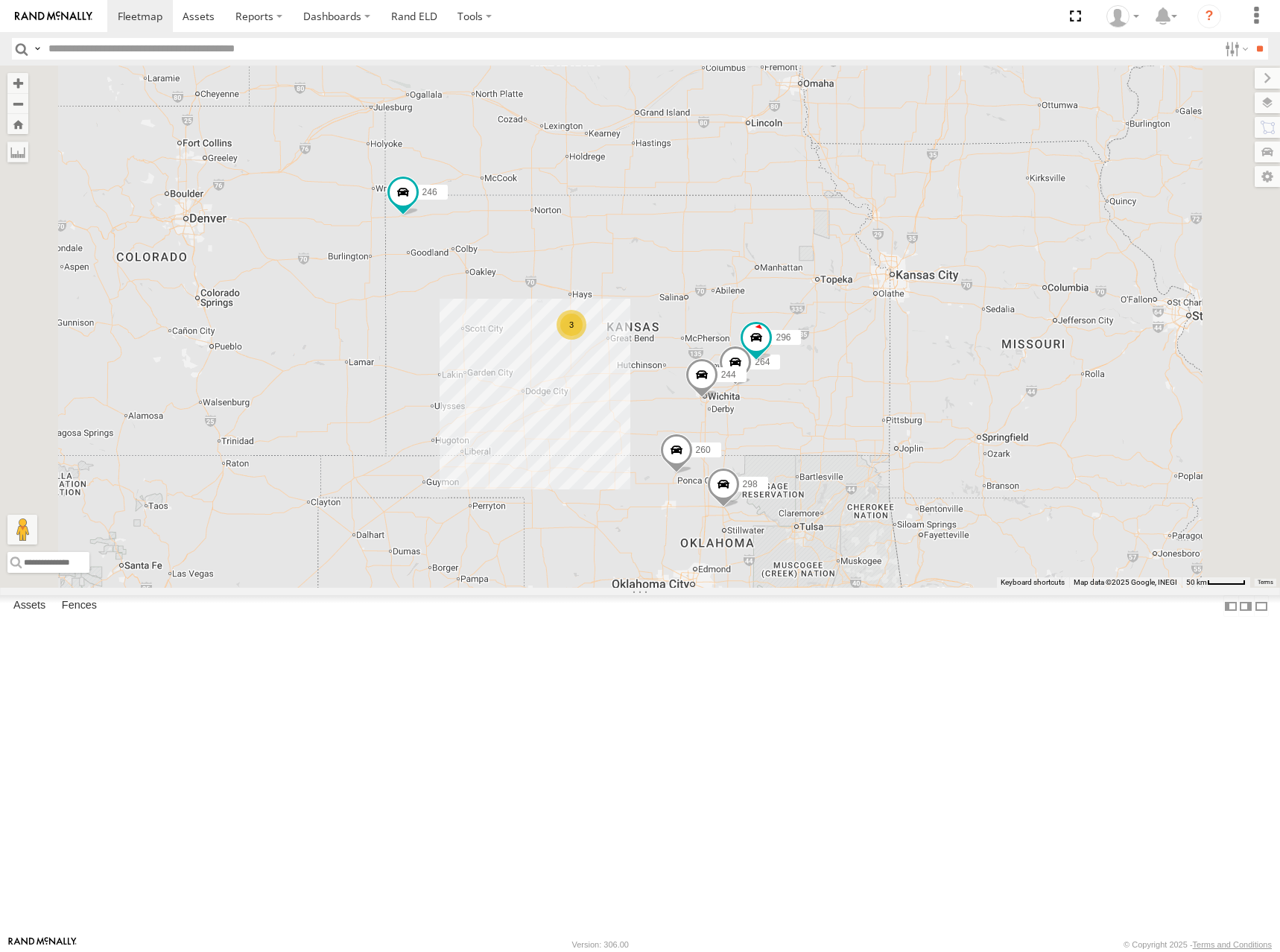
drag, startPoint x: 936, startPoint y: 258, endPoint x: 903, endPoint y: 349, distance: 96.8
click at [903, 349] on div "244 298 296 264 260 246 232 266 3" at bounding box center [640, 326] width 1280 height 522
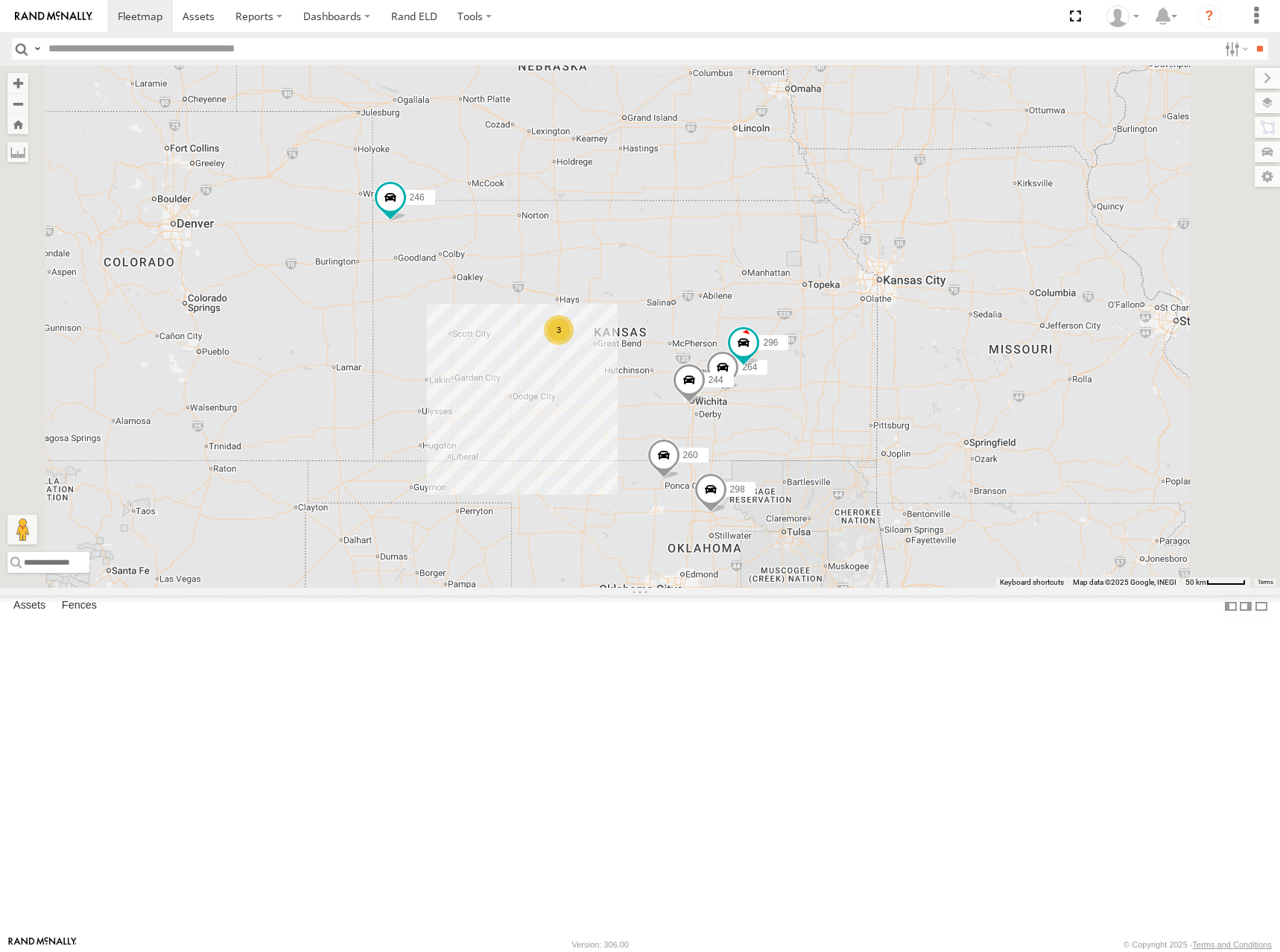
drag, startPoint x: 1018, startPoint y: 323, endPoint x: 1001, endPoint y: 328, distance: 17.7
click at [1001, 328] on div "244 298 296 264 260 246 232 266 3" at bounding box center [640, 326] width 1280 height 522
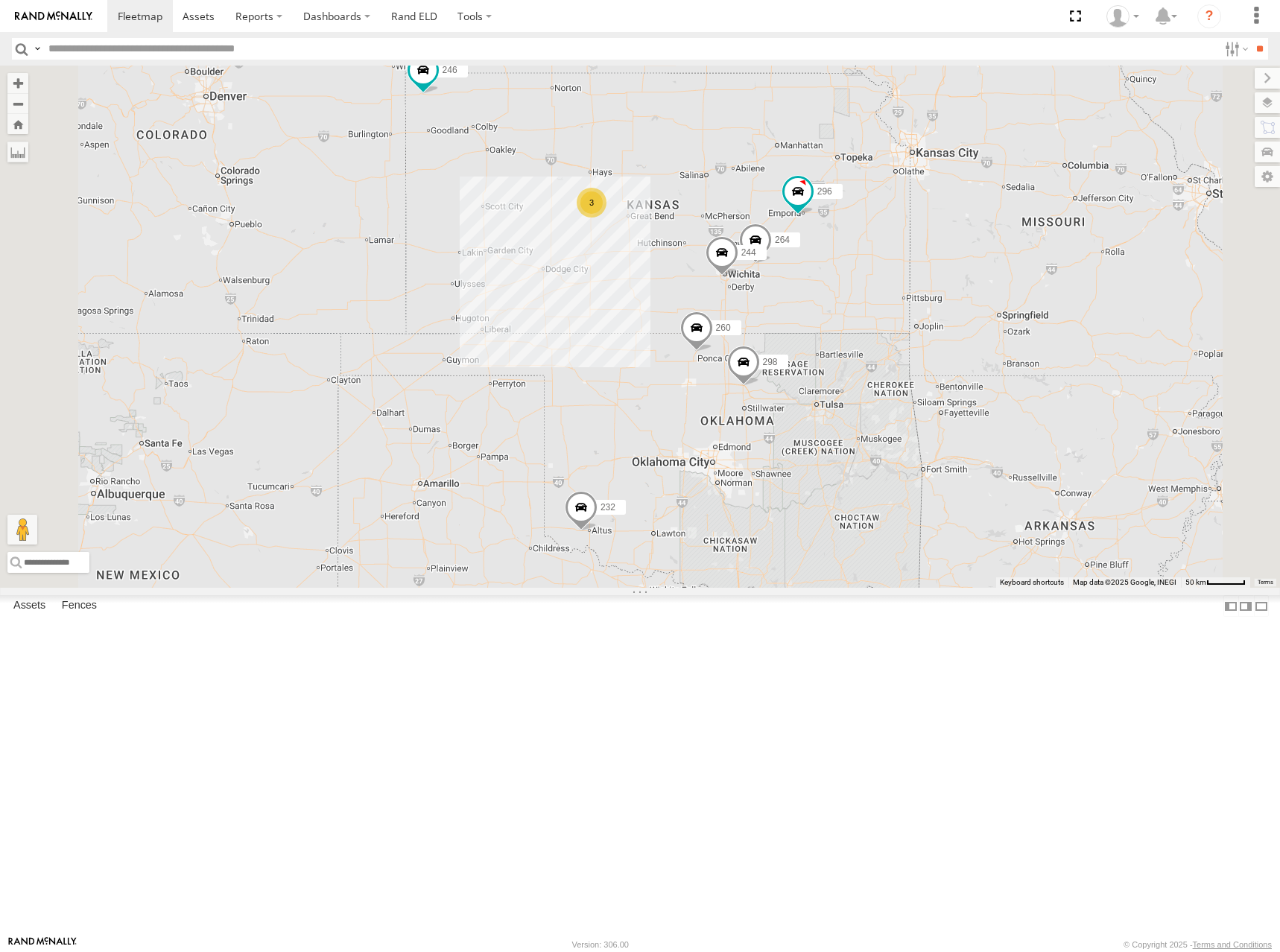
drag, startPoint x: 945, startPoint y: 373, endPoint x: 976, endPoint y: 297, distance: 82.1
click at [976, 297] on div "244 298 296 264 260 246 232 266 3" at bounding box center [640, 326] width 1280 height 522
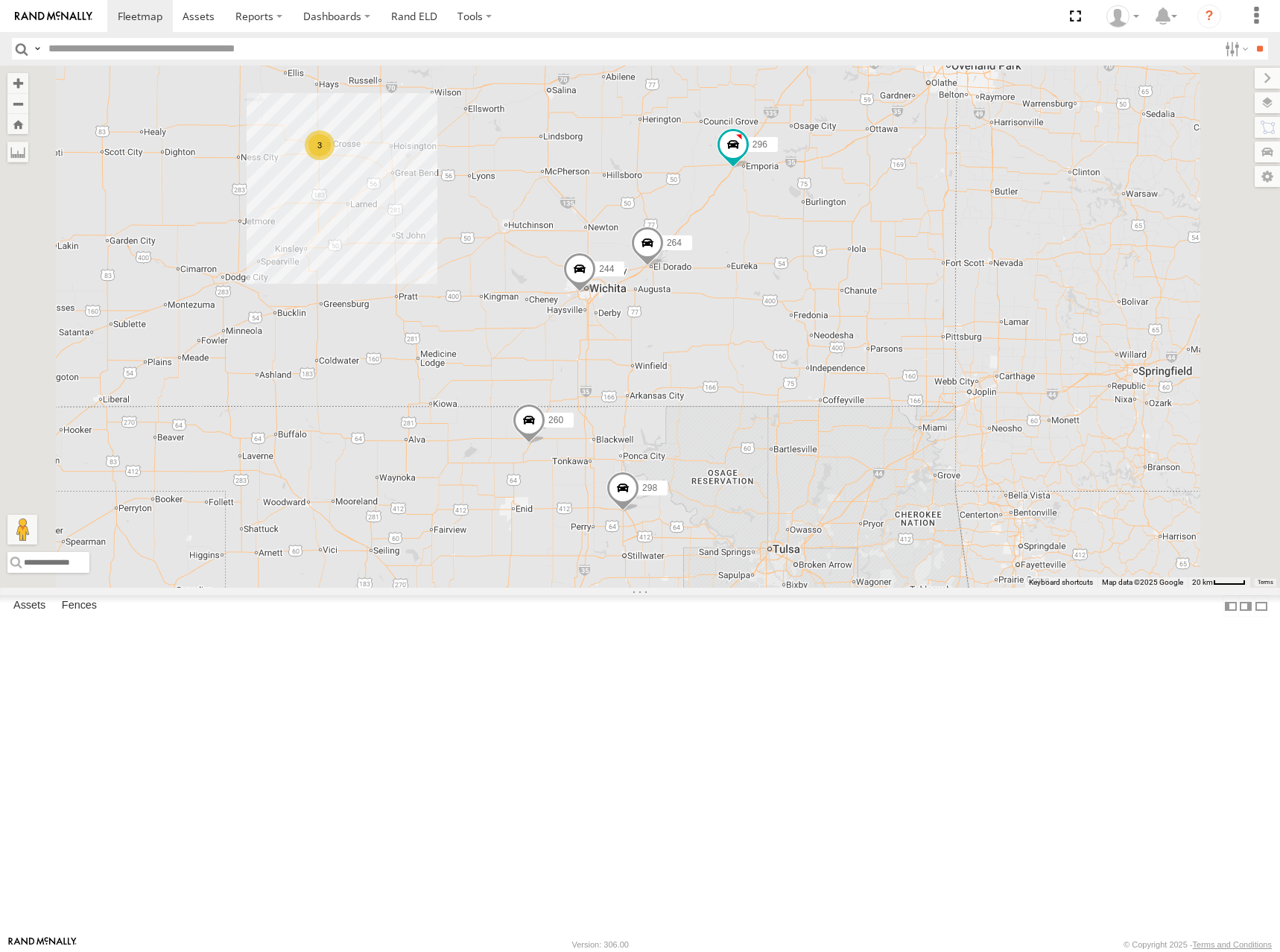
drag, startPoint x: 827, startPoint y: 298, endPoint x: 897, endPoint y: 300, distance: 70.0
click at [893, 300] on div "244 298 296 264 260 246 232 266 3" at bounding box center [640, 326] width 1280 height 522
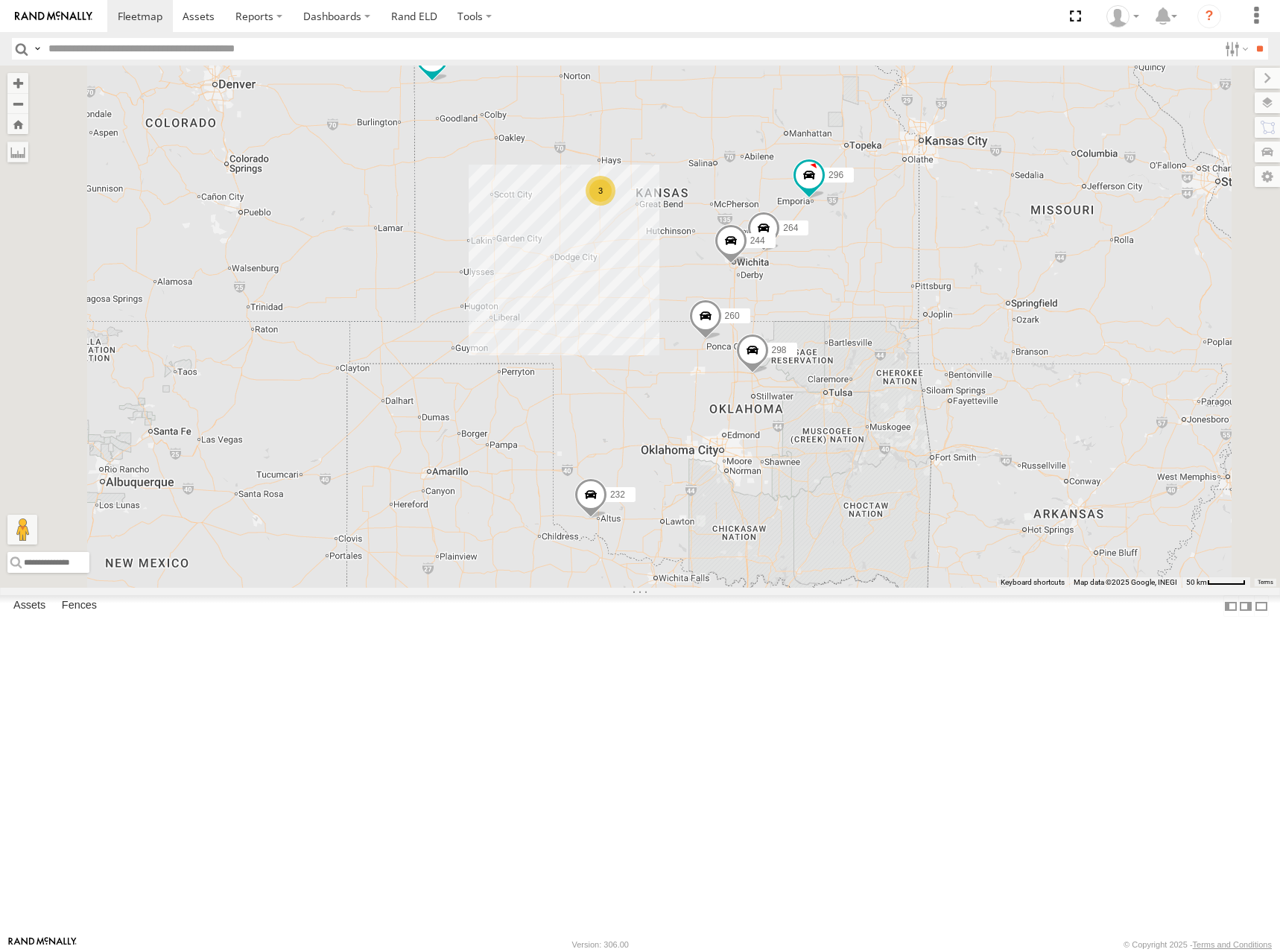
drag, startPoint x: 830, startPoint y: 259, endPoint x: 870, endPoint y: 314, distance: 68.0
click at [870, 314] on div "244 298 296 264 260 246 232 266 3" at bounding box center [640, 326] width 1280 height 522
drag, startPoint x: 883, startPoint y: 304, endPoint x: 876, endPoint y: 324, distance: 21.2
click at [876, 324] on div "244 298 296 264 260 246 232 266 3" at bounding box center [640, 326] width 1280 height 522
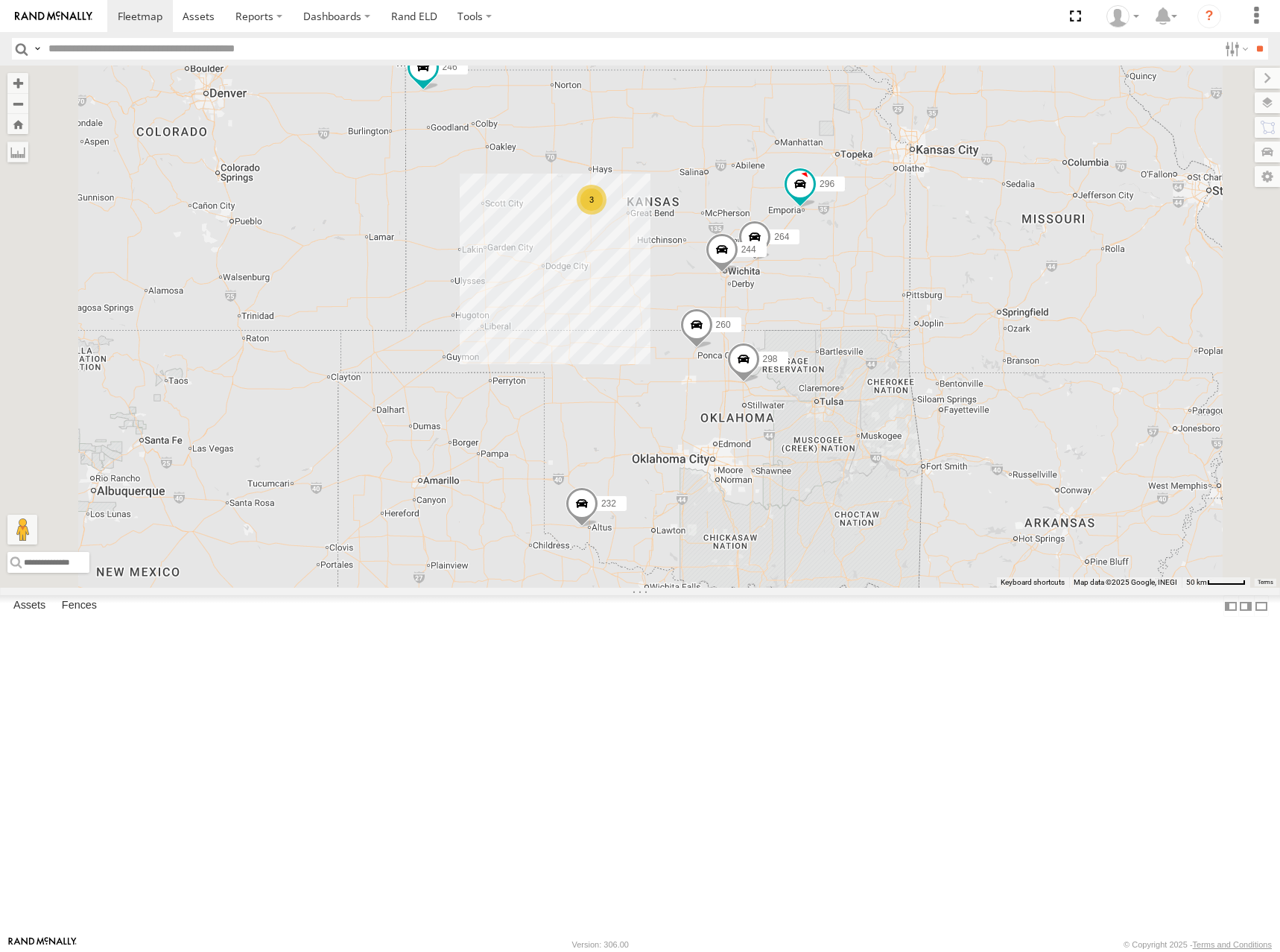
drag, startPoint x: 936, startPoint y: 319, endPoint x: 936, endPoint y: 298, distance: 21.0
click at [936, 298] on div "244 298 296 264 260 246 232 266 3" at bounding box center [640, 326] width 1280 height 522
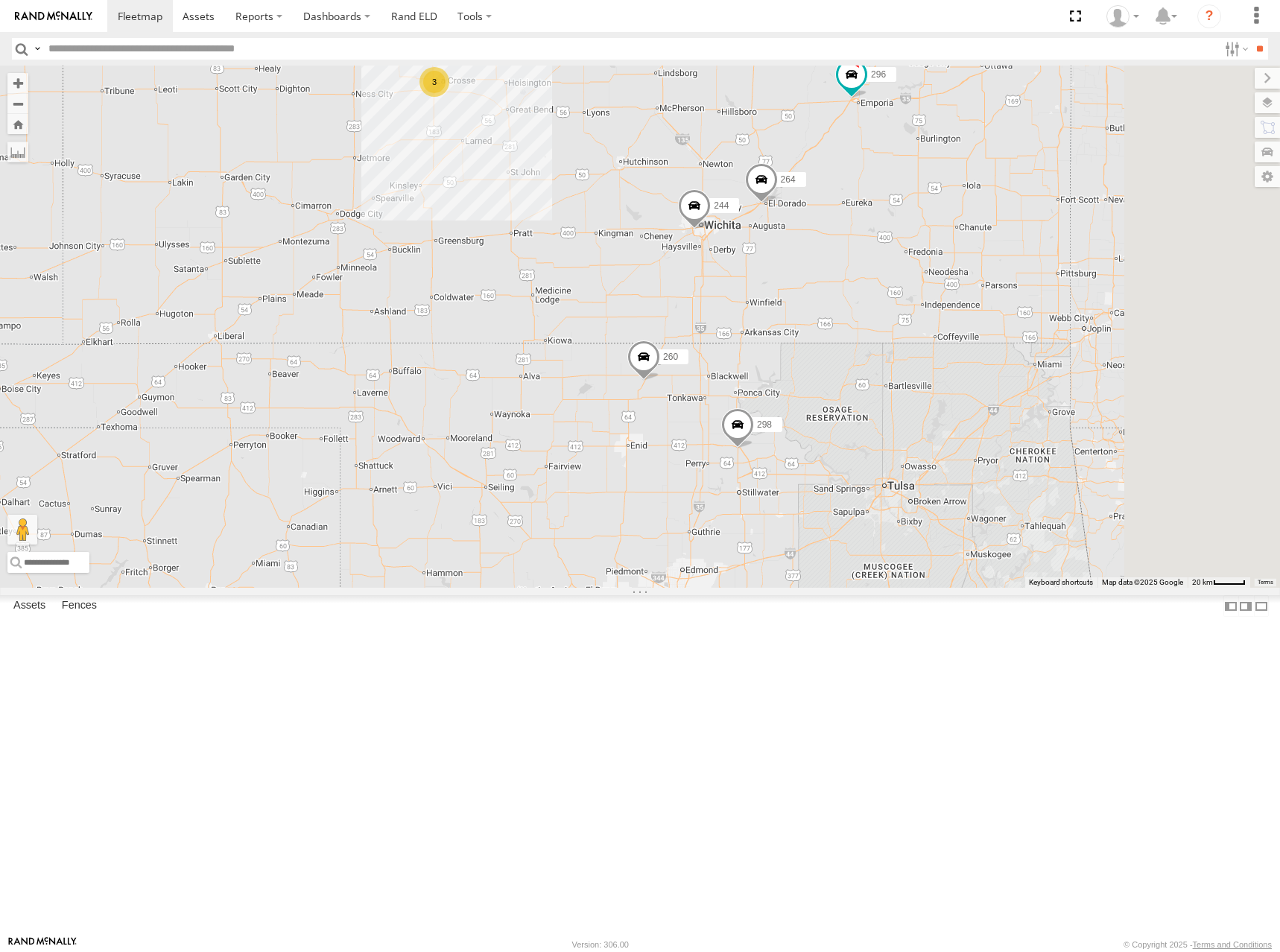
drag, startPoint x: 863, startPoint y: 395, endPoint x: 792, endPoint y: 286, distance: 130.1
click at [792, 286] on div "244 298 296 264 260 246 232 266 3" at bounding box center [640, 326] width 1280 height 522
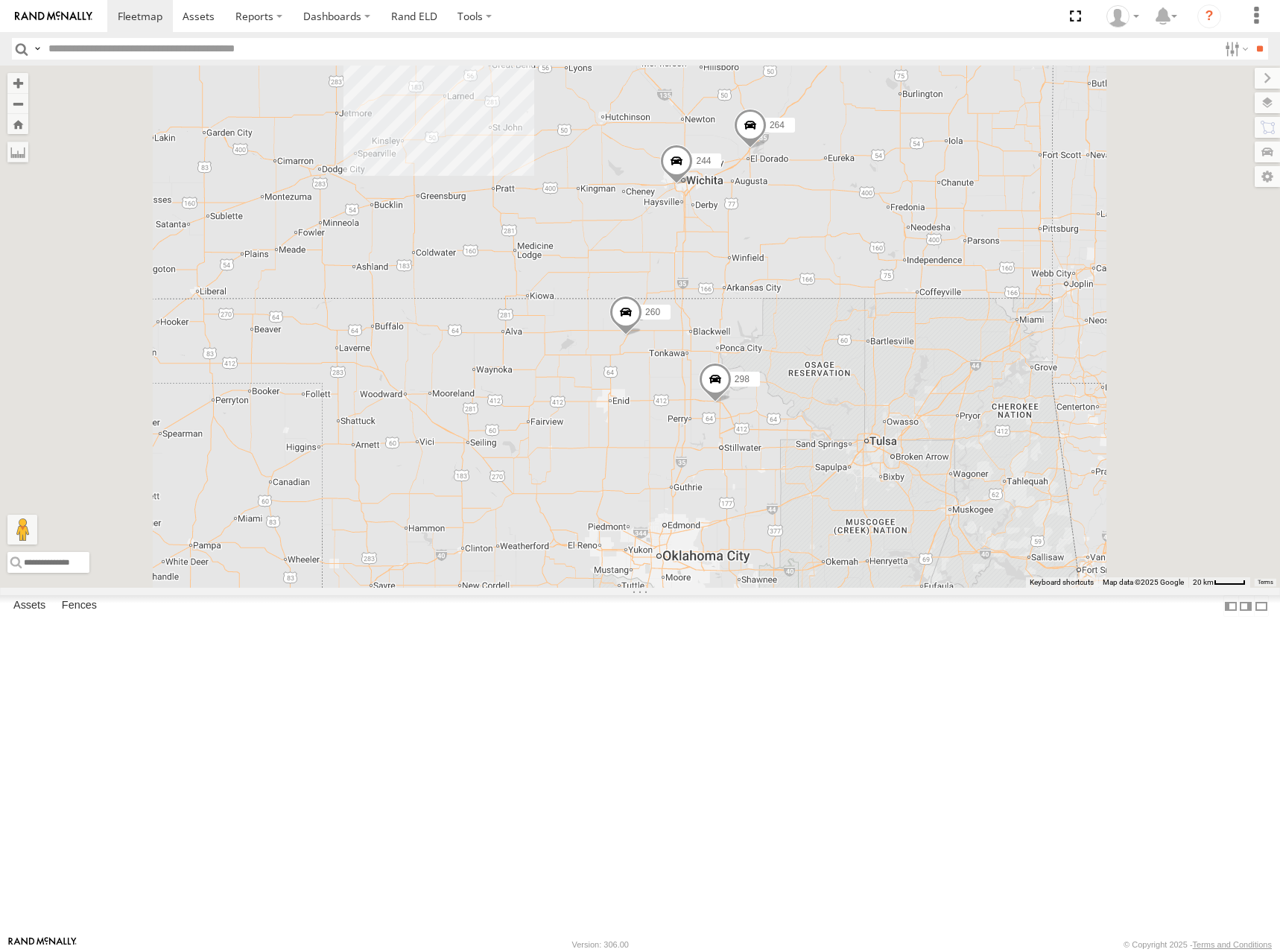
drag, startPoint x: 887, startPoint y: 161, endPoint x: 904, endPoint y: 264, distance: 104.4
click at [899, 256] on div "244 264 260 298 3 232 296" at bounding box center [640, 326] width 1280 height 522
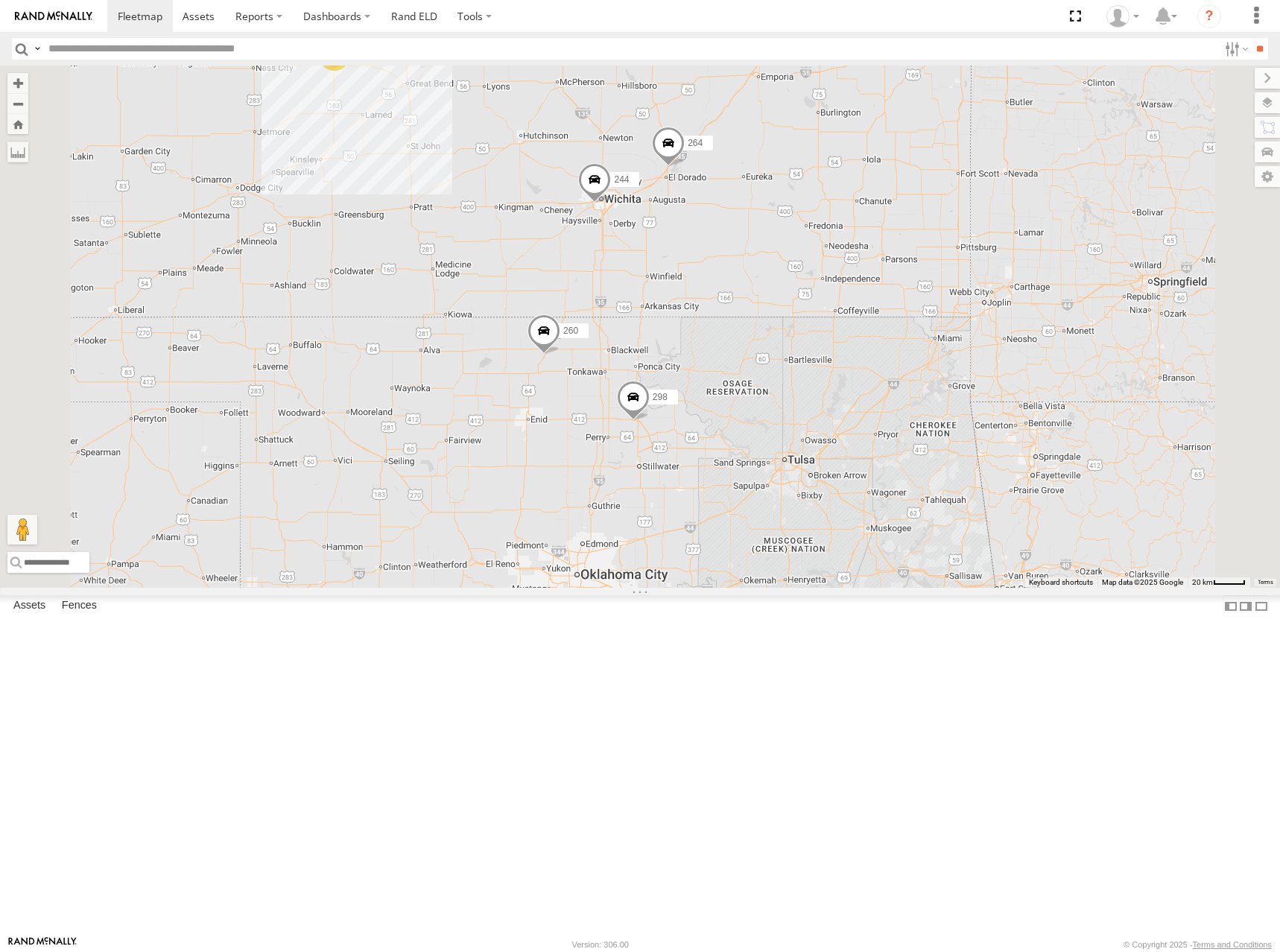
drag, startPoint x: 833, startPoint y: 209, endPoint x: 854, endPoint y: 269, distance: 63.6
click at [854, 269] on div "244 264 260 298 232 296 3" at bounding box center [640, 326] width 1280 height 522
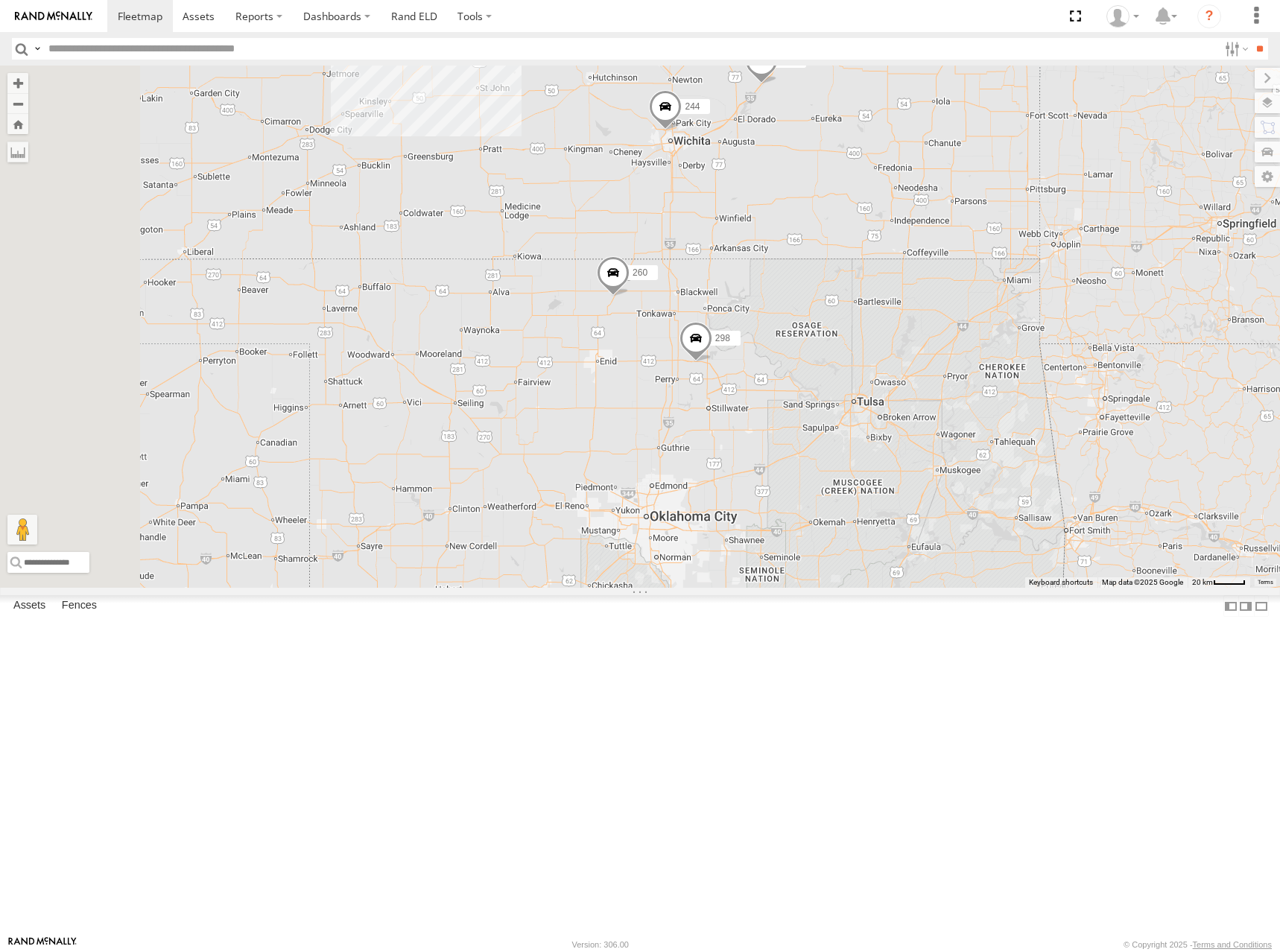
drag, startPoint x: 864, startPoint y: 467, endPoint x: 913, endPoint y: 388, distance: 93.0
click at [913, 388] on div "244 298 232 296 264 260 3" at bounding box center [640, 326] width 1280 height 522
